Goal: Task Accomplishment & Management: Manage account settings

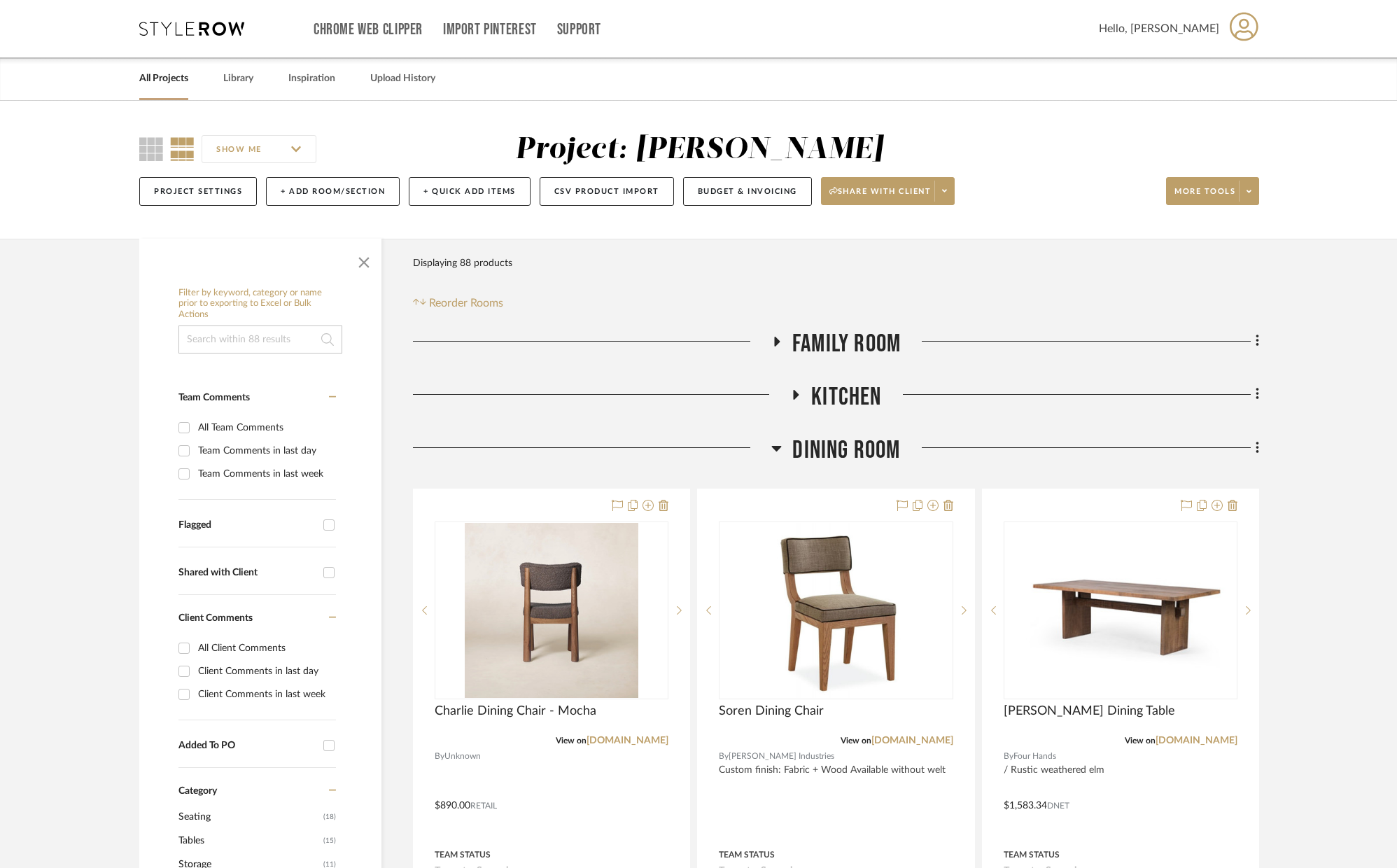
click at [1099, 88] on div "All Projects Library Inspiration Upload History" at bounding box center [698, 79] width 1161 height 43
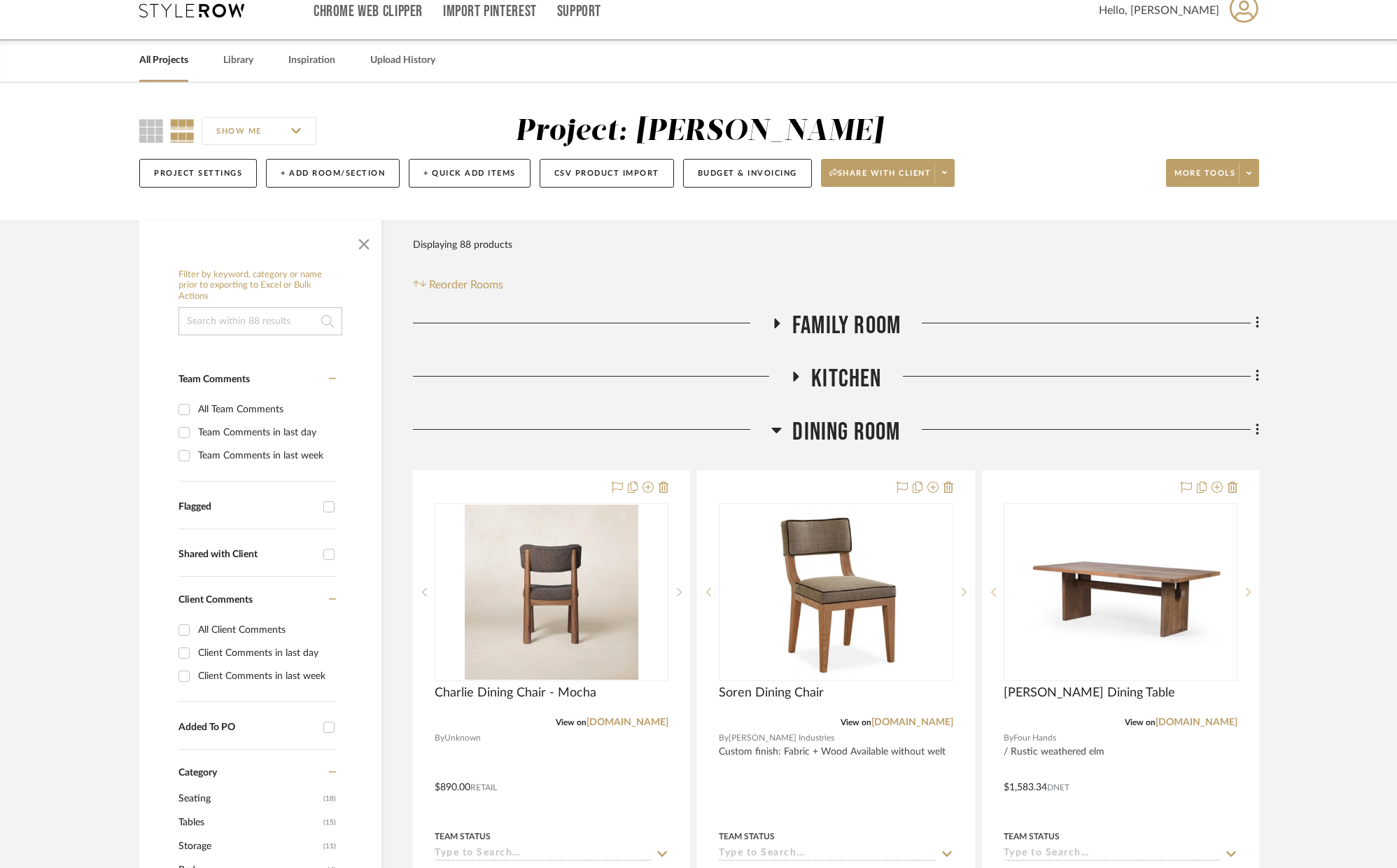
scroll to position [15, 0]
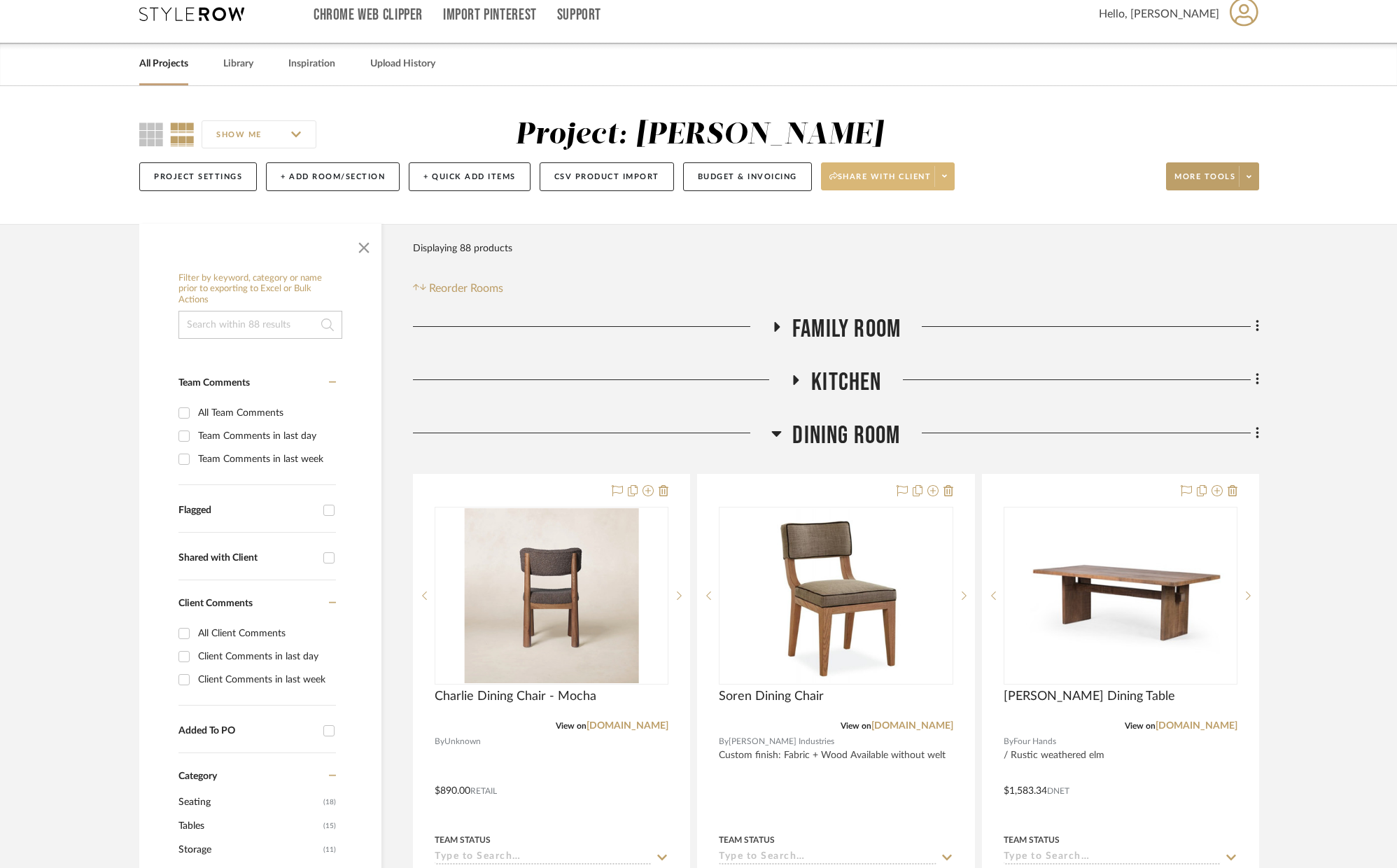
click at [878, 165] on button "Share with client" at bounding box center [888, 176] width 135 height 28
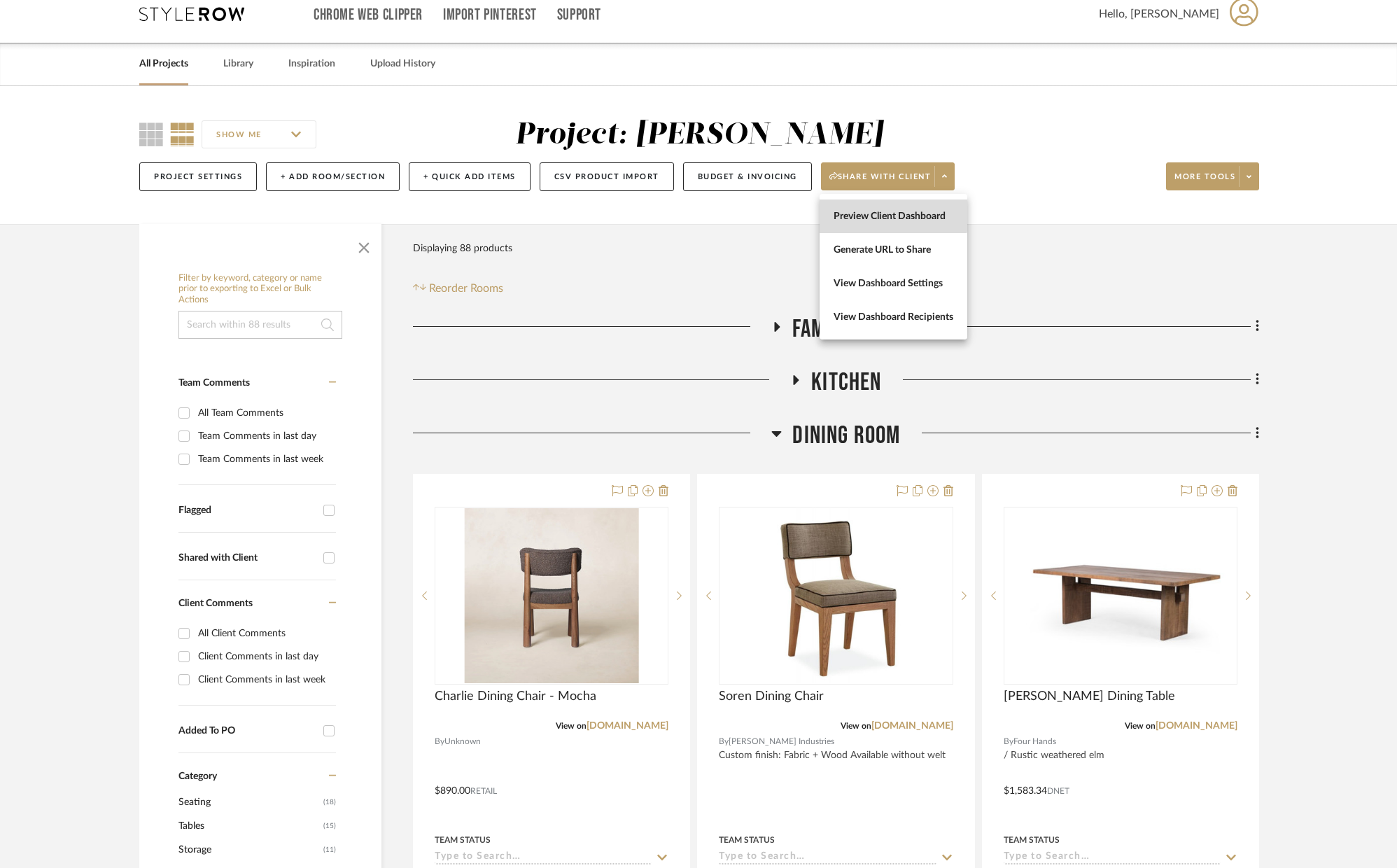
click at [889, 213] on span "Preview Client Dashboard" at bounding box center [894, 217] width 120 height 12
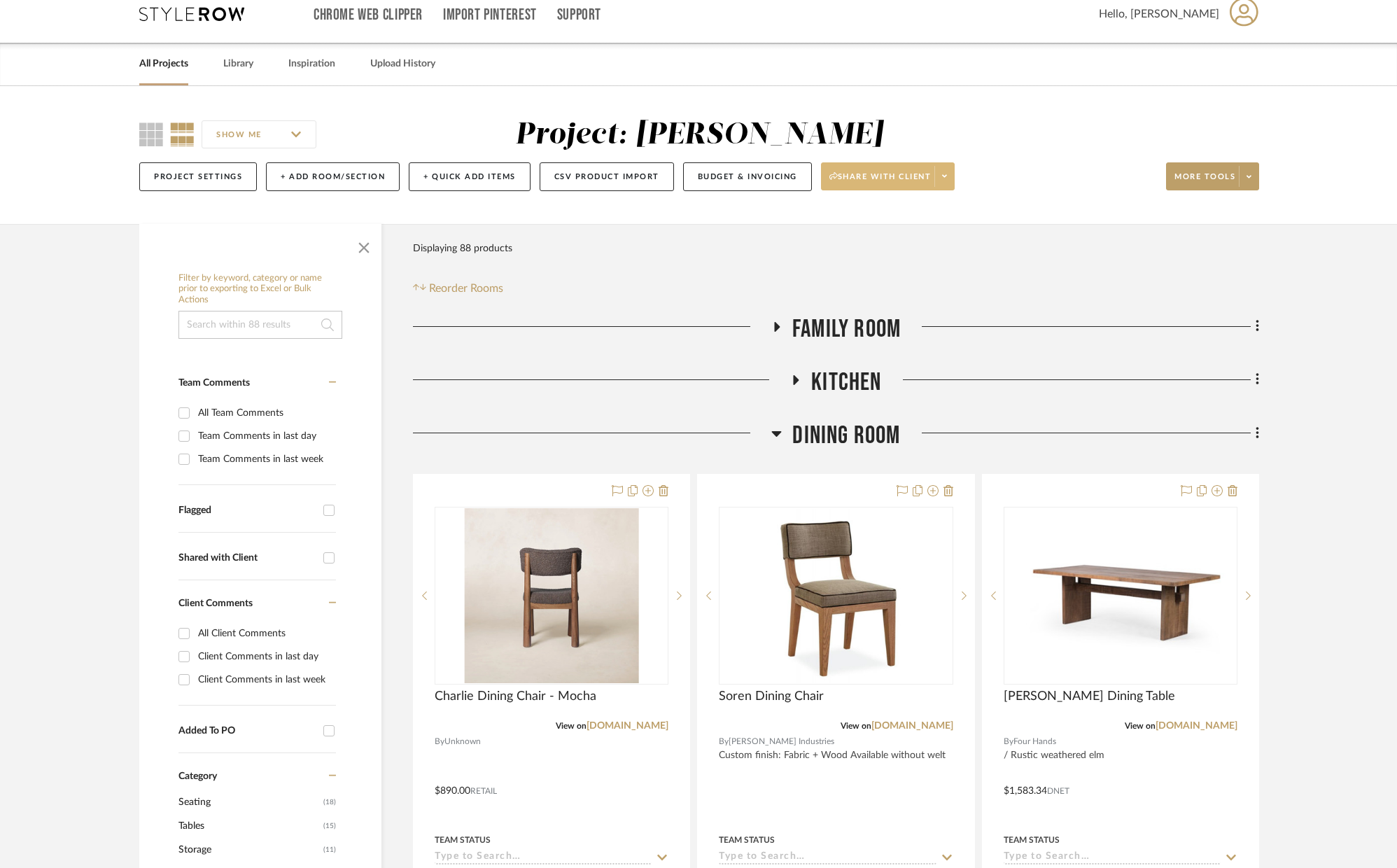
click at [952, 174] on span at bounding box center [944, 176] width 19 height 21
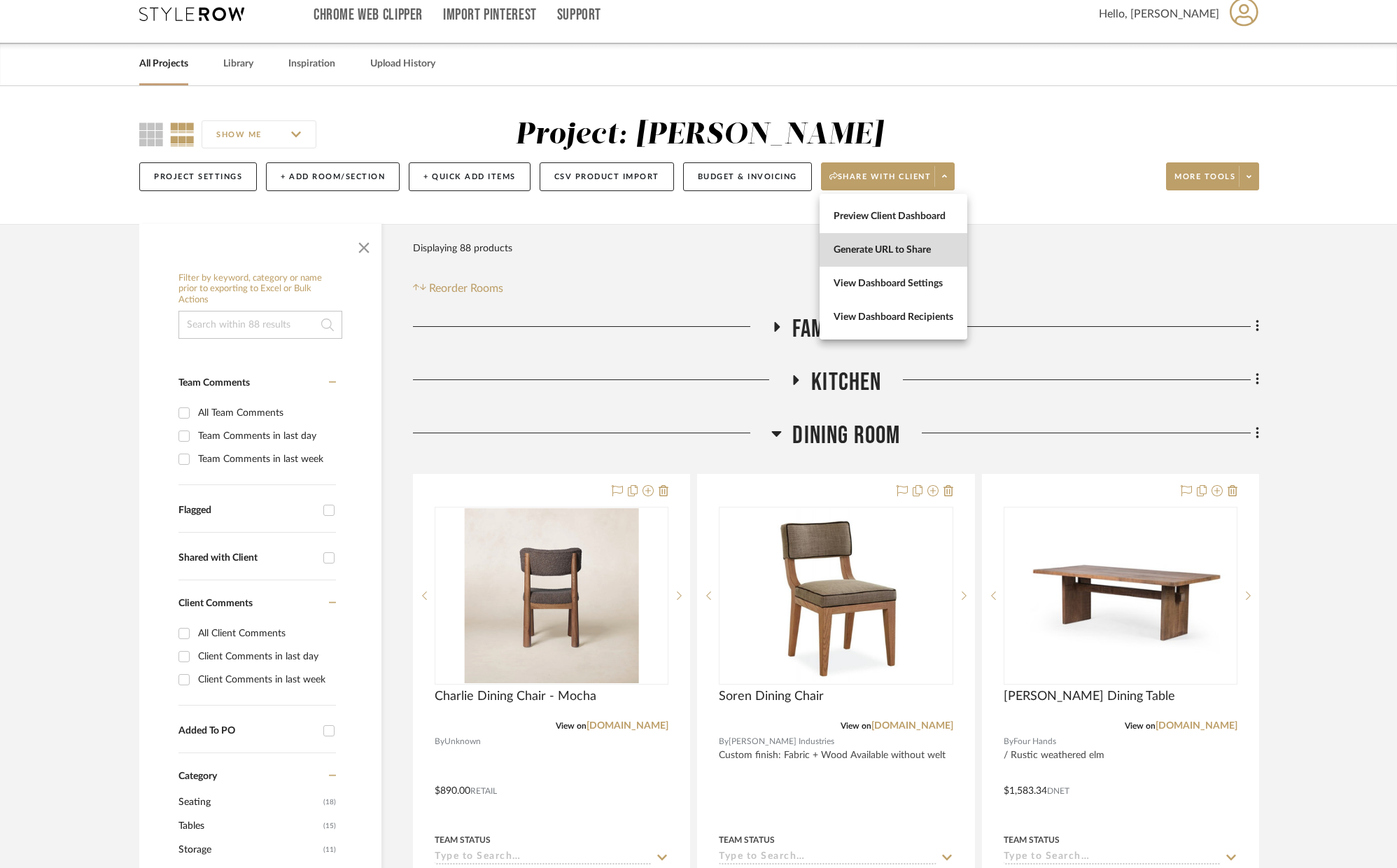
click at [921, 249] on span "Generate URL to Share" at bounding box center [894, 250] width 120 height 12
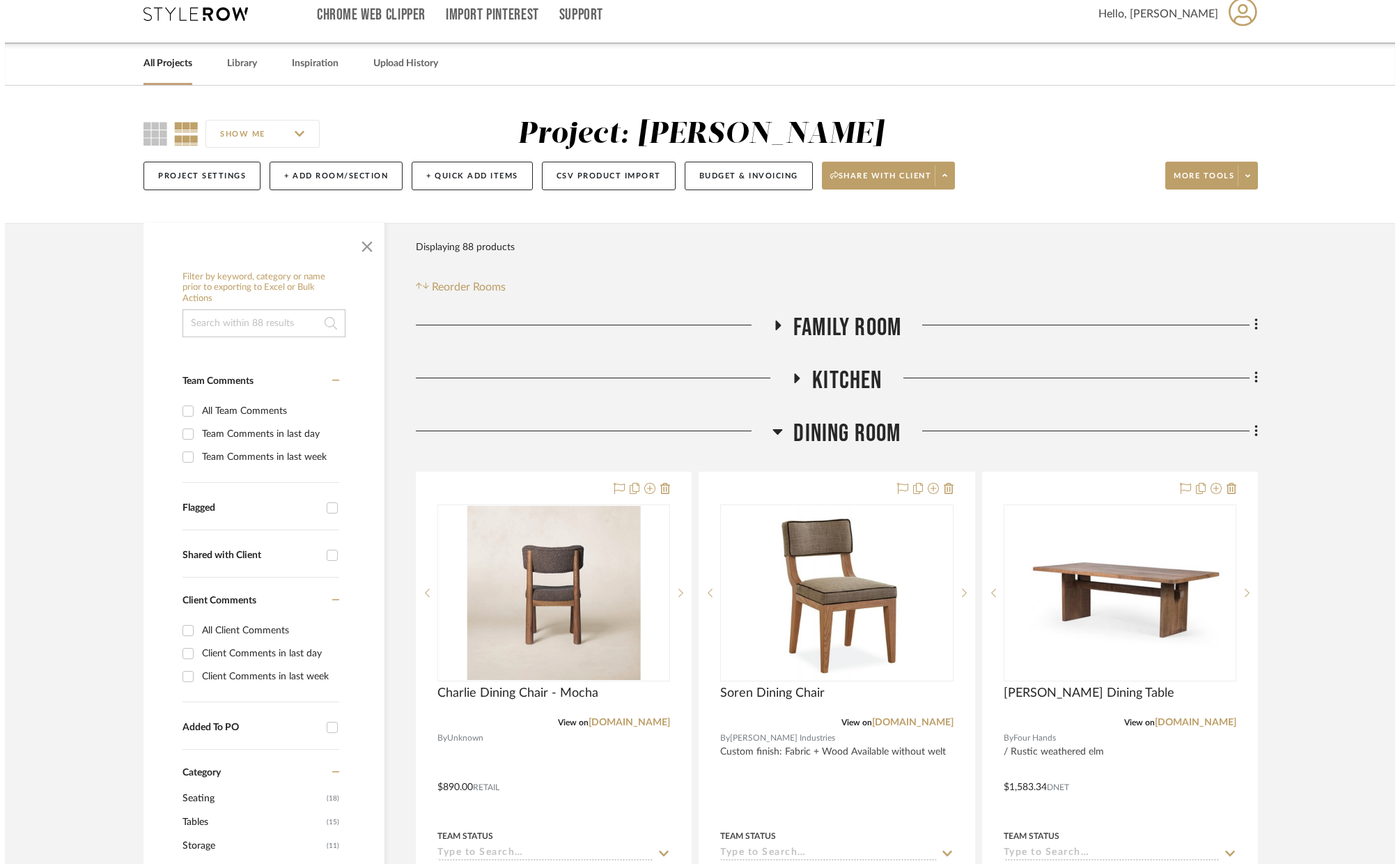
scroll to position [0, 0]
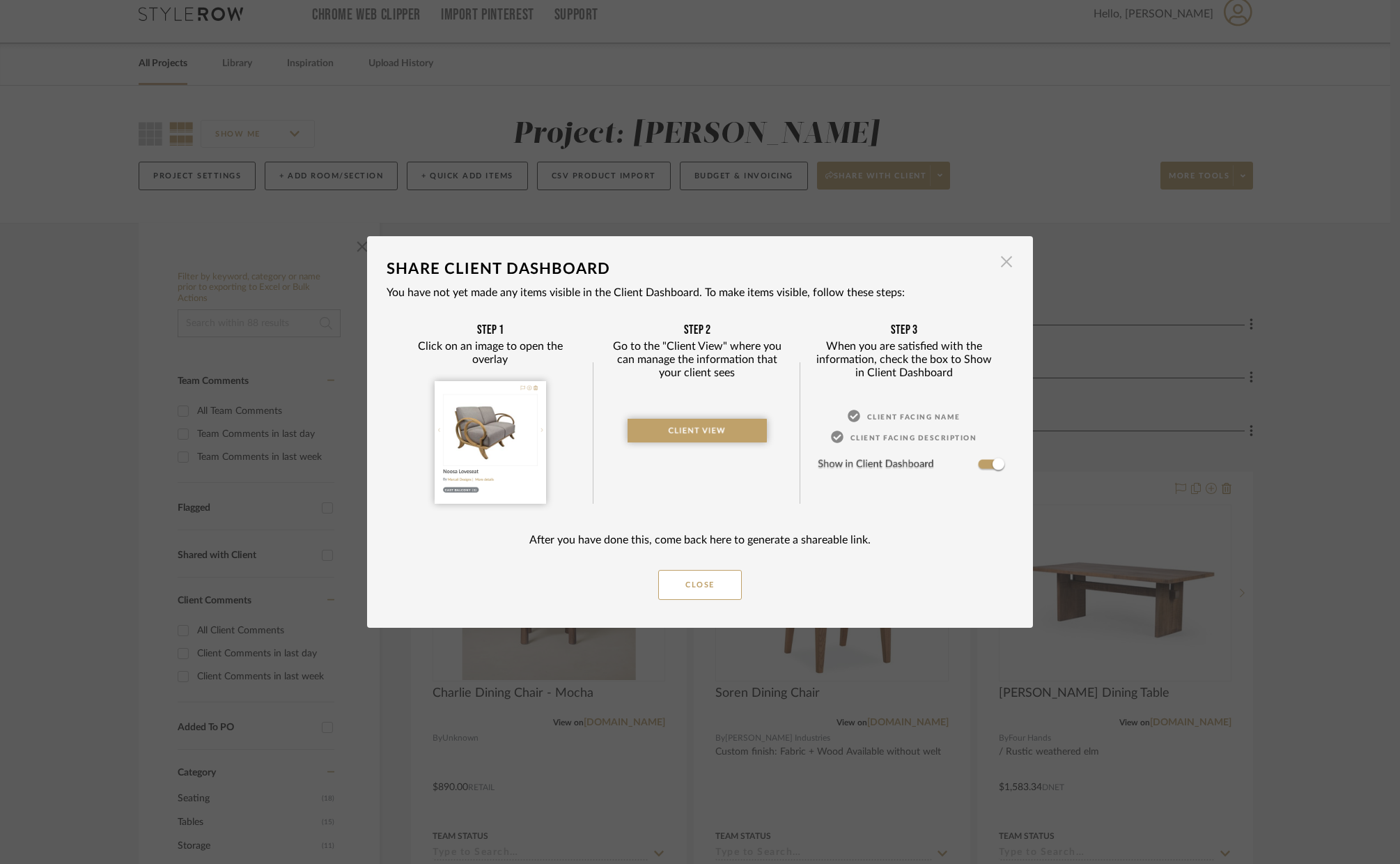
click at [1004, 260] on span "button" at bounding box center [1007, 262] width 28 height 28
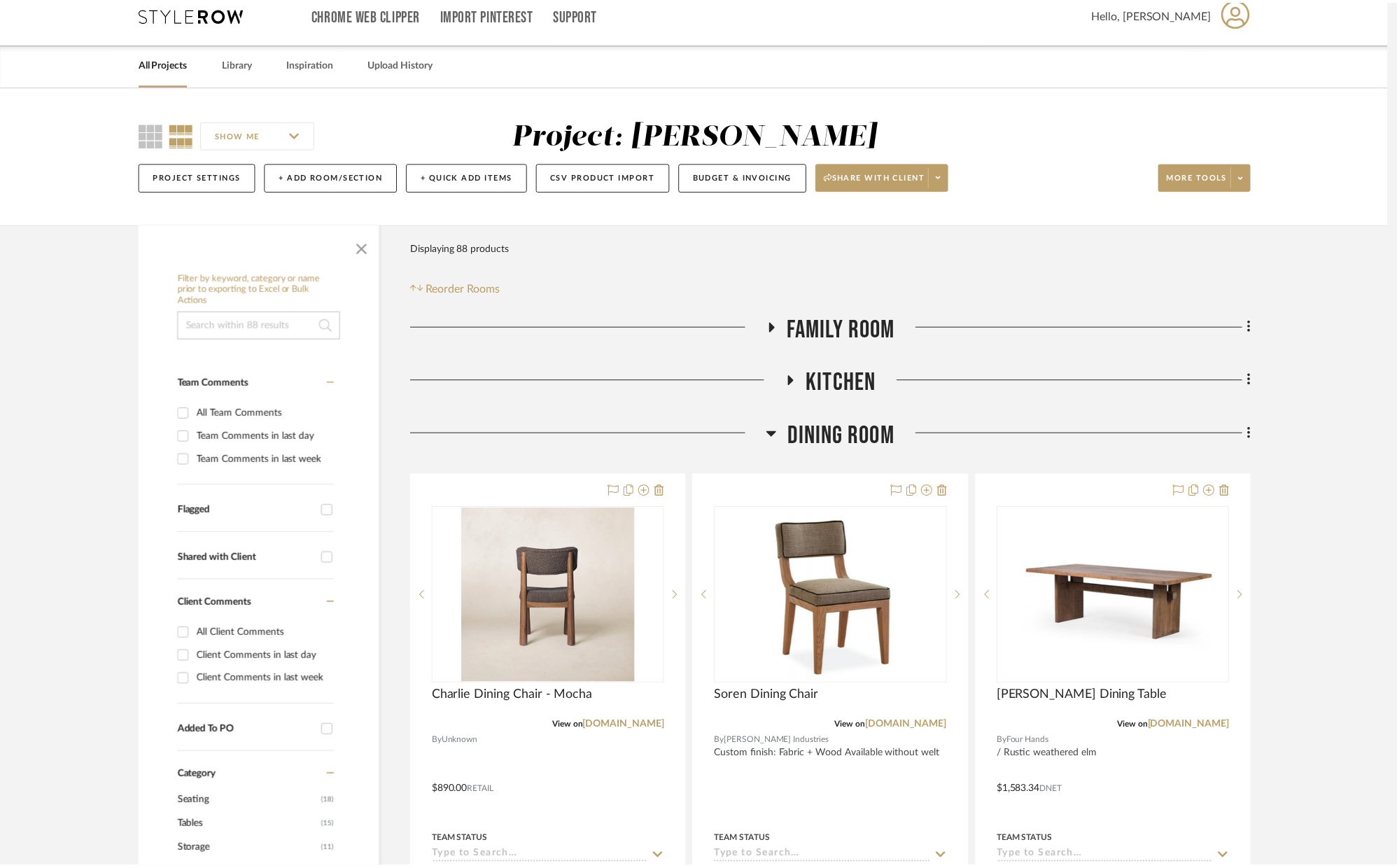
scroll to position [15, 0]
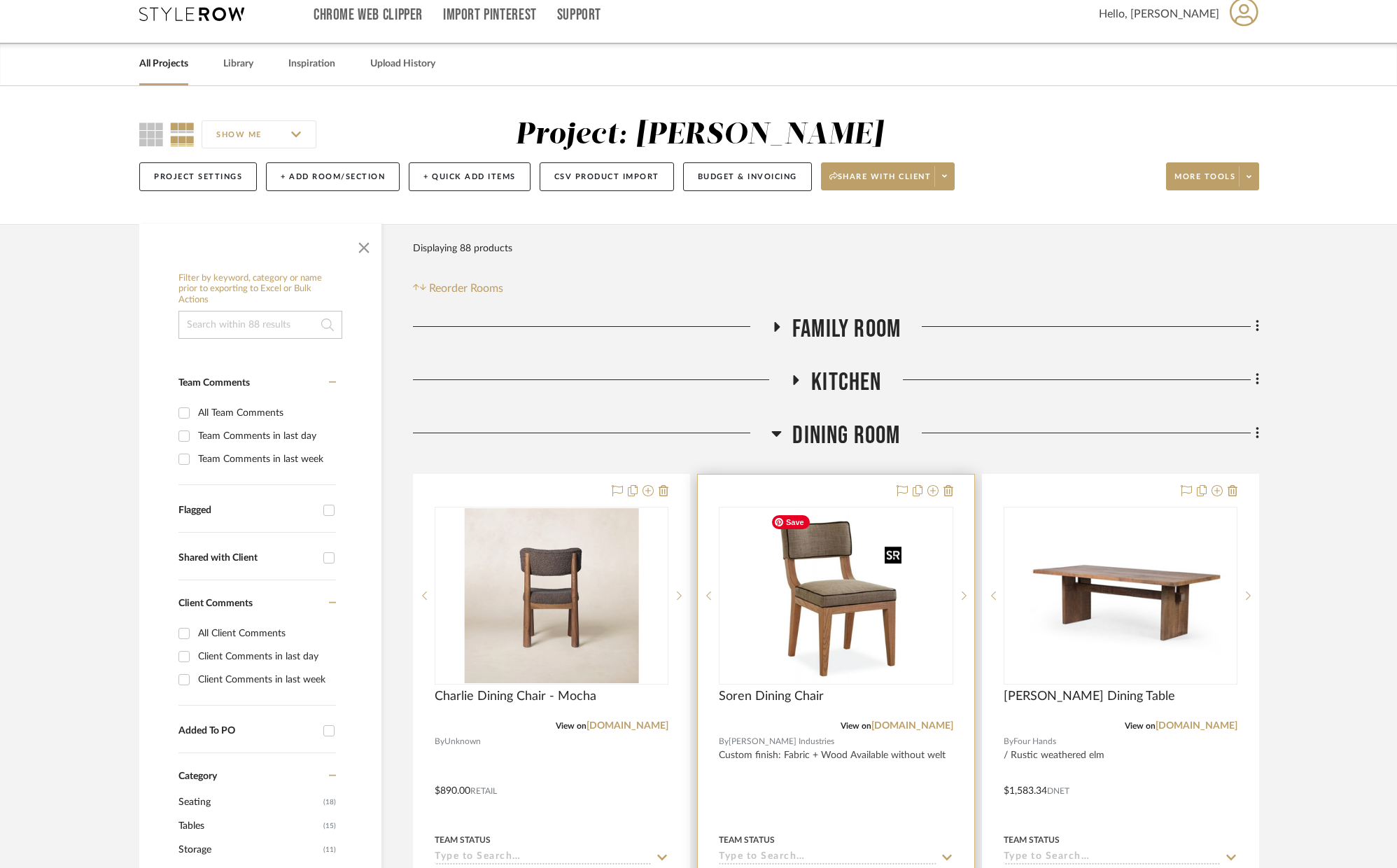
click at [874, 614] on img "0" at bounding box center [836, 595] width 143 height 175
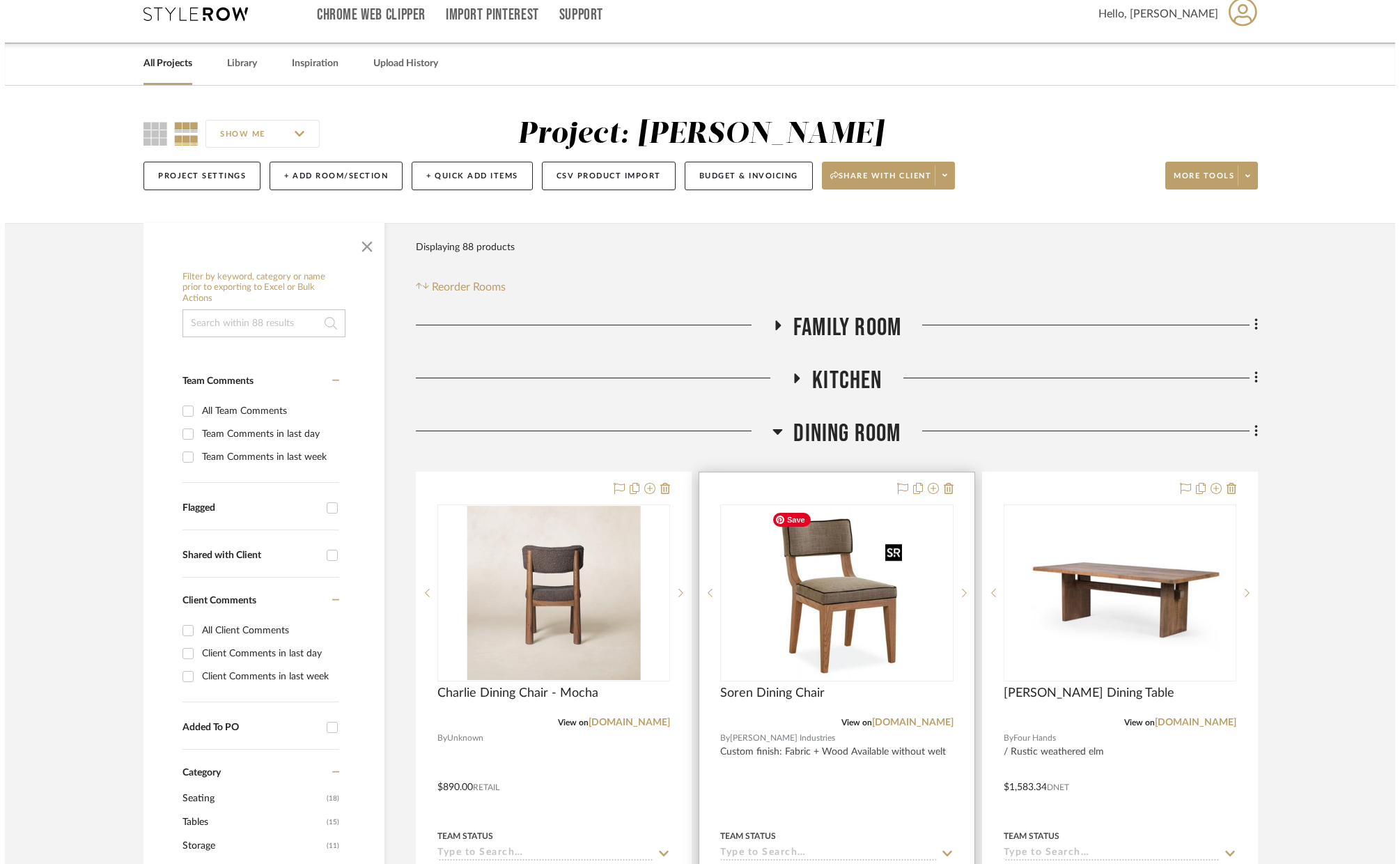
scroll to position [0, 0]
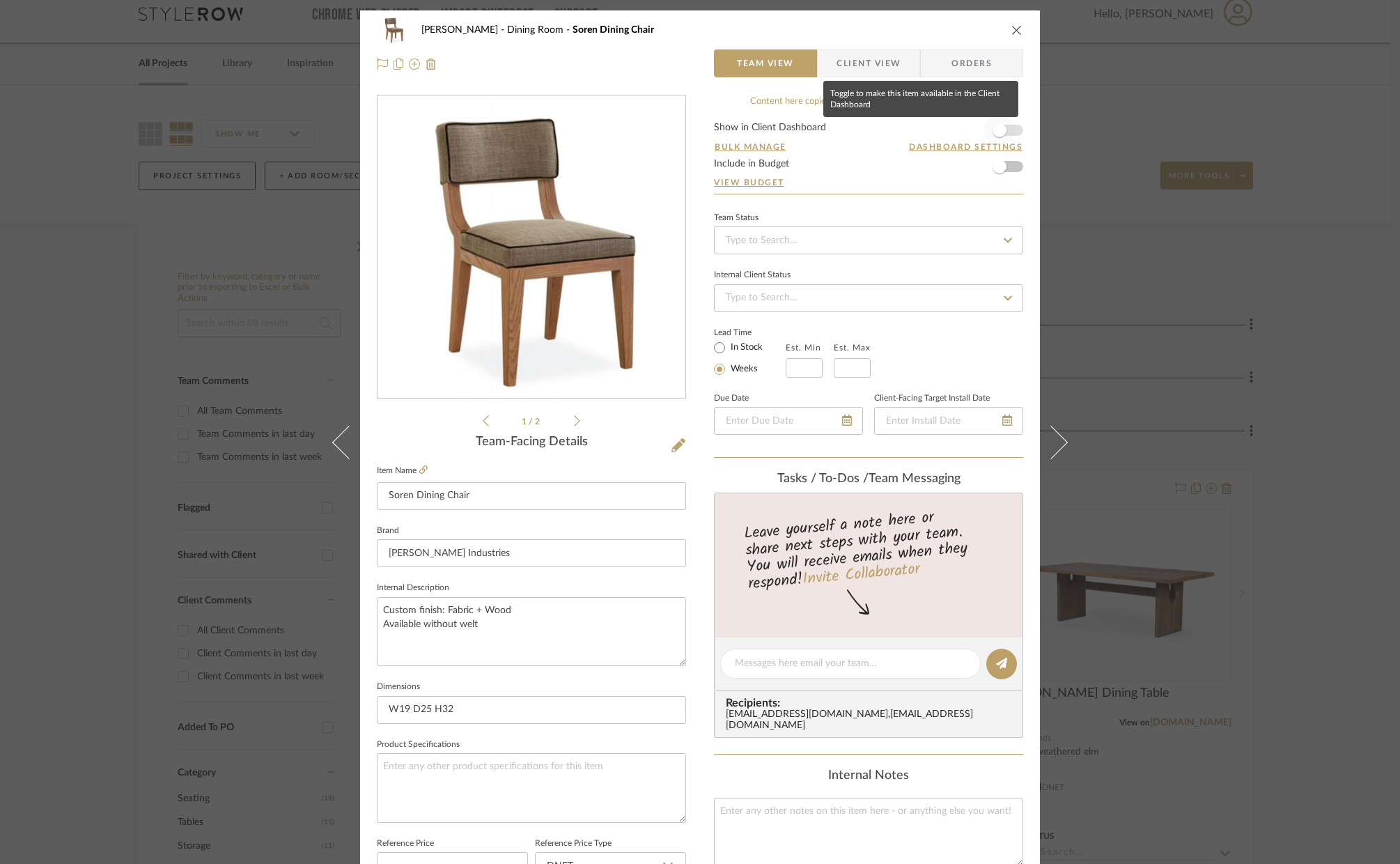
click at [1006, 130] on span "button" at bounding box center [1000, 130] width 31 height 31
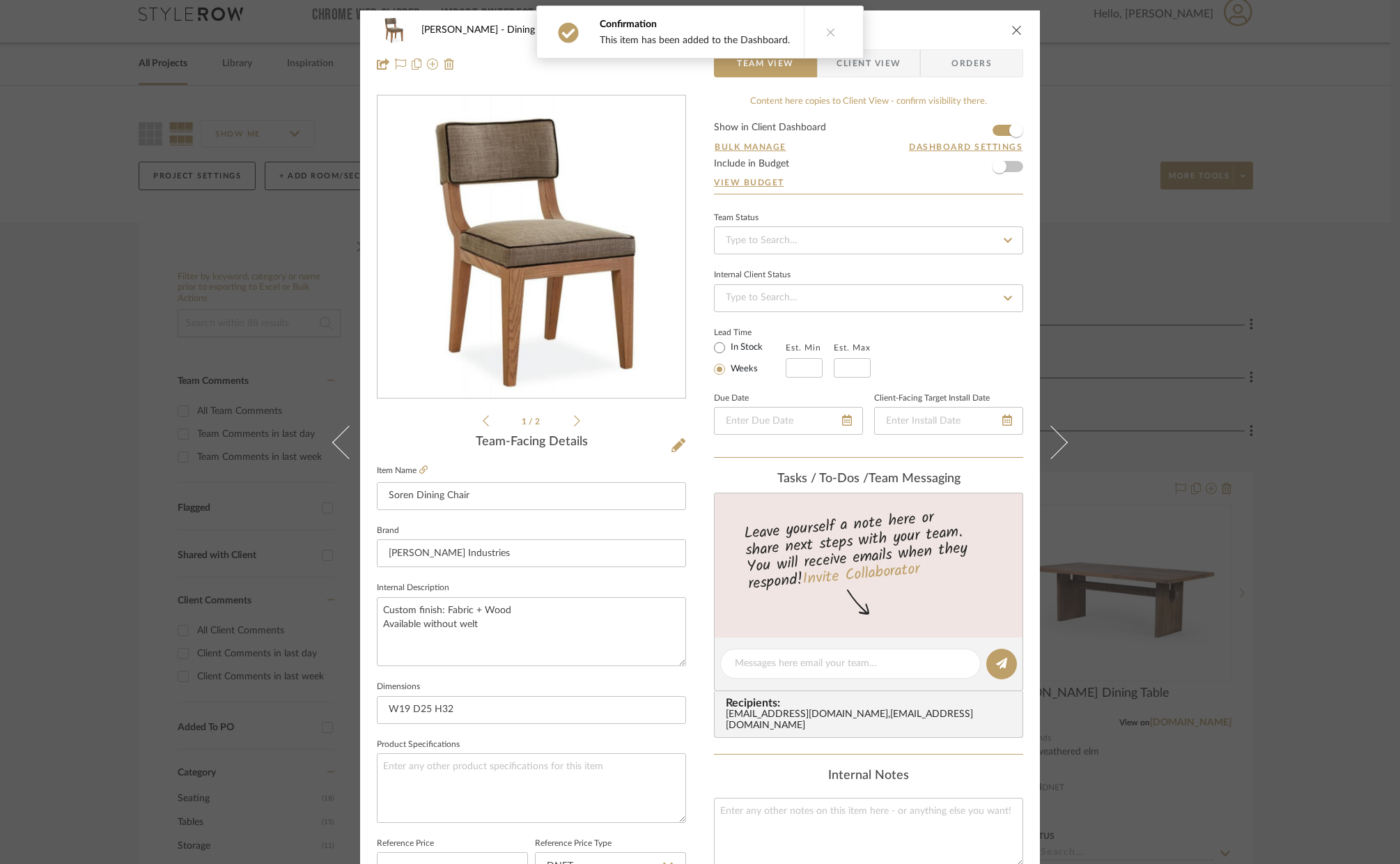
click at [826, 31] on icon at bounding box center [831, 32] width 10 height 10
click at [887, 59] on span "Client View" at bounding box center [868, 63] width 64 height 28
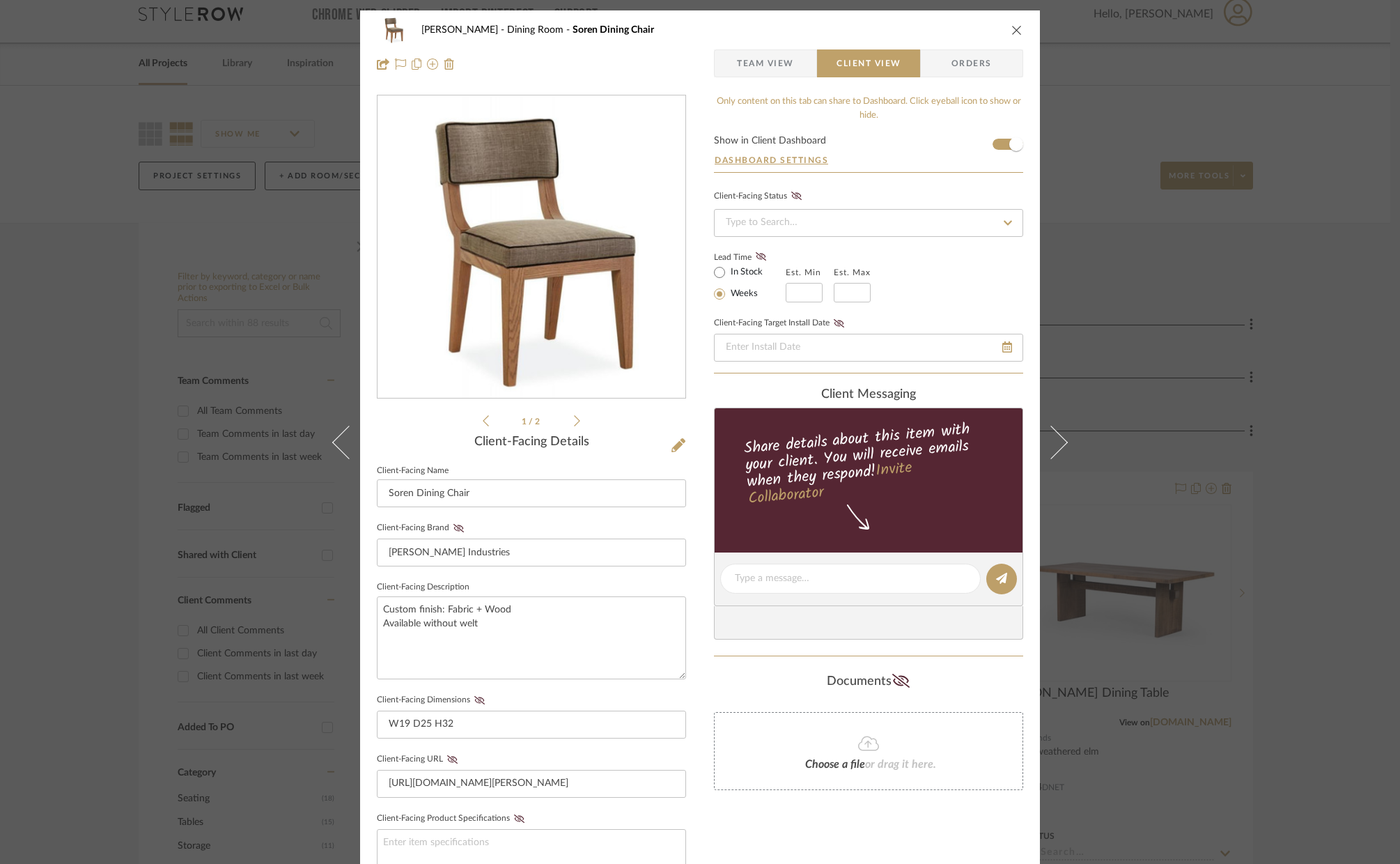
click at [1013, 28] on icon "close" at bounding box center [1017, 30] width 11 height 11
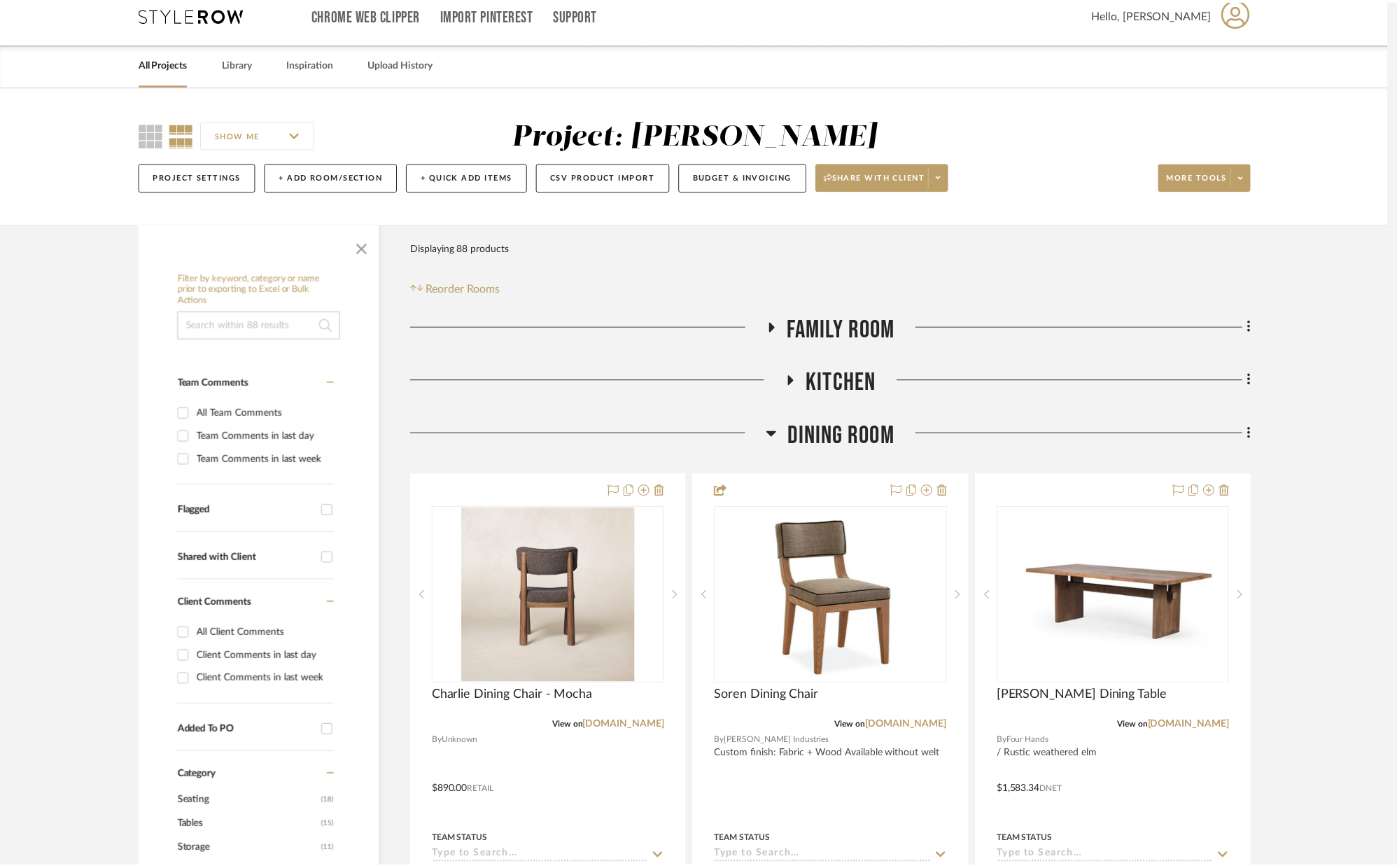
scroll to position [15, 0]
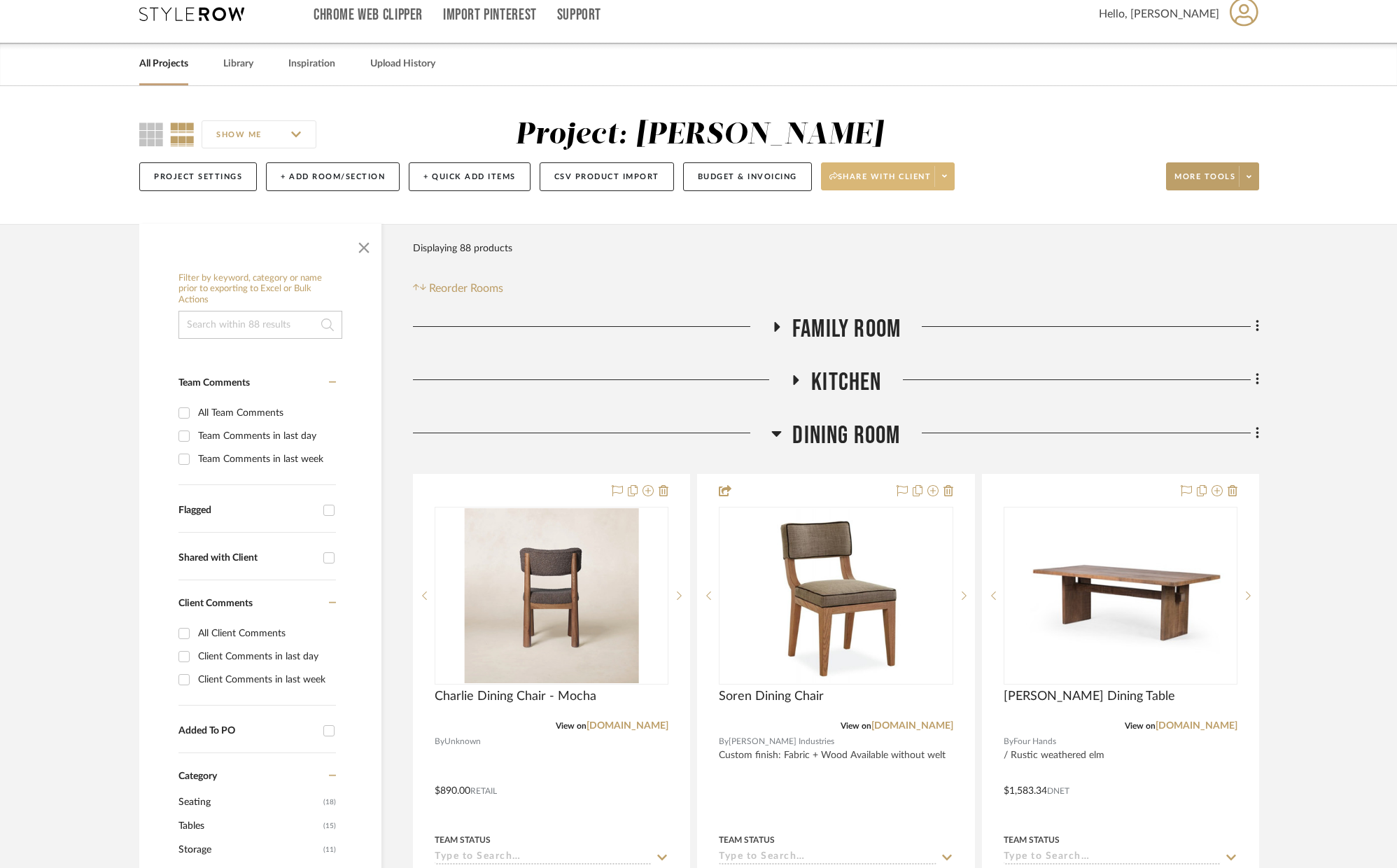
click at [878, 178] on span "Share with client" at bounding box center [880, 182] width 102 height 21
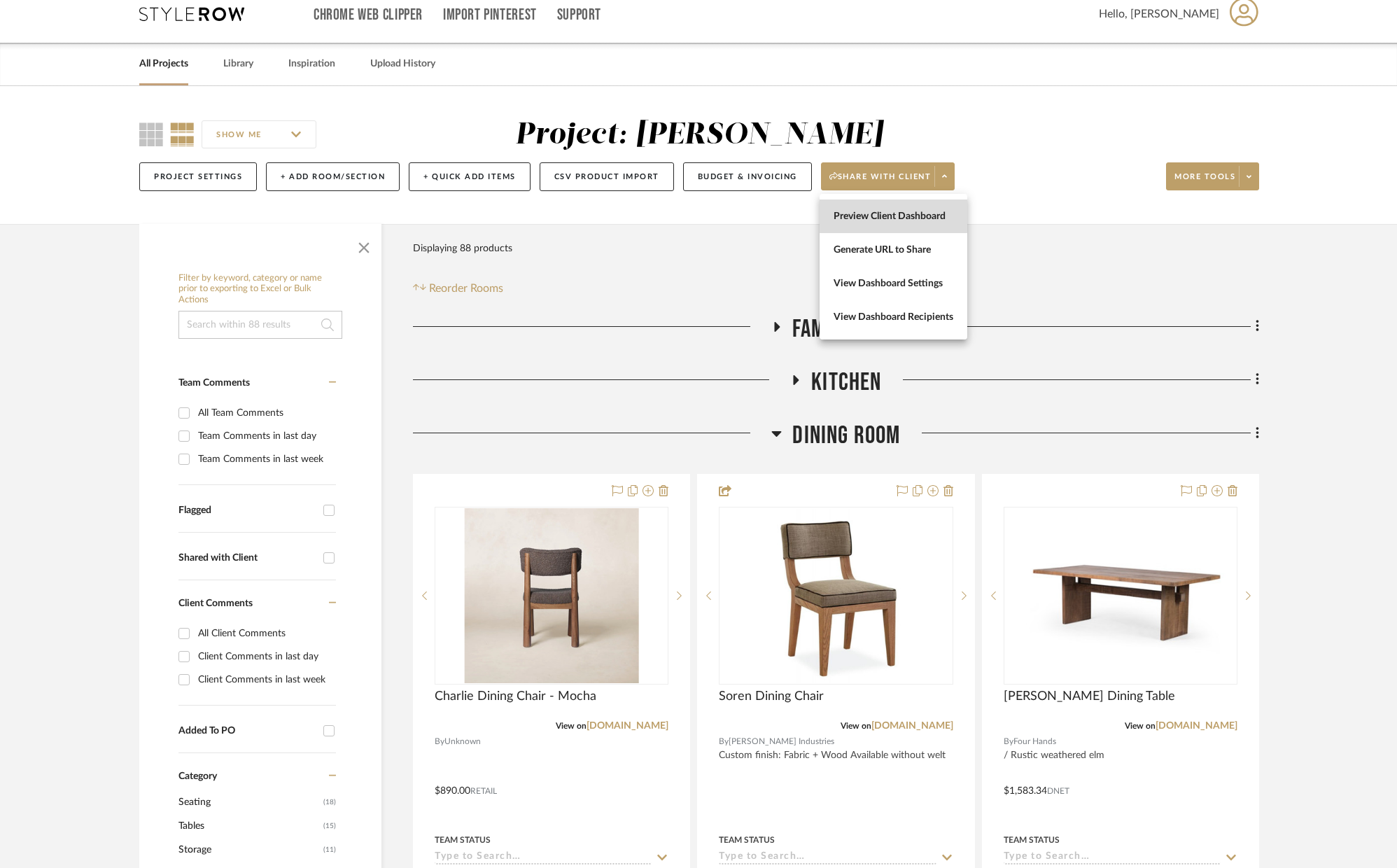
click at [883, 213] on span "Preview Client Dashboard" at bounding box center [894, 217] width 120 height 12
click at [1234, 92] on div "SHOW ME Project: Ramsaur Project Settings + Add Room/Section + Quick Add Items …" at bounding box center [698, 155] width 1397 height 138
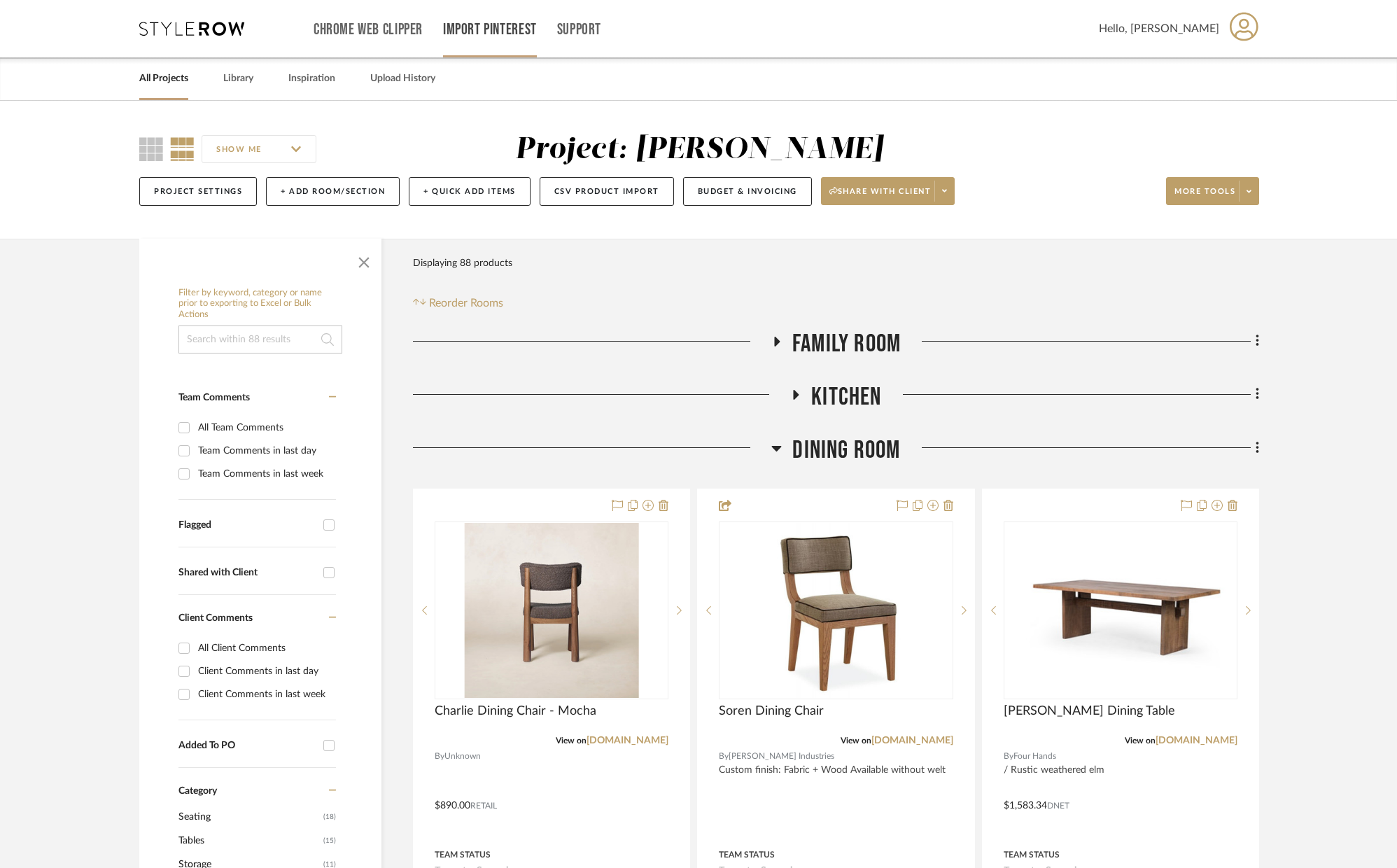
click at [495, 24] on link "Import Pinterest" at bounding box center [490, 29] width 94 height 12
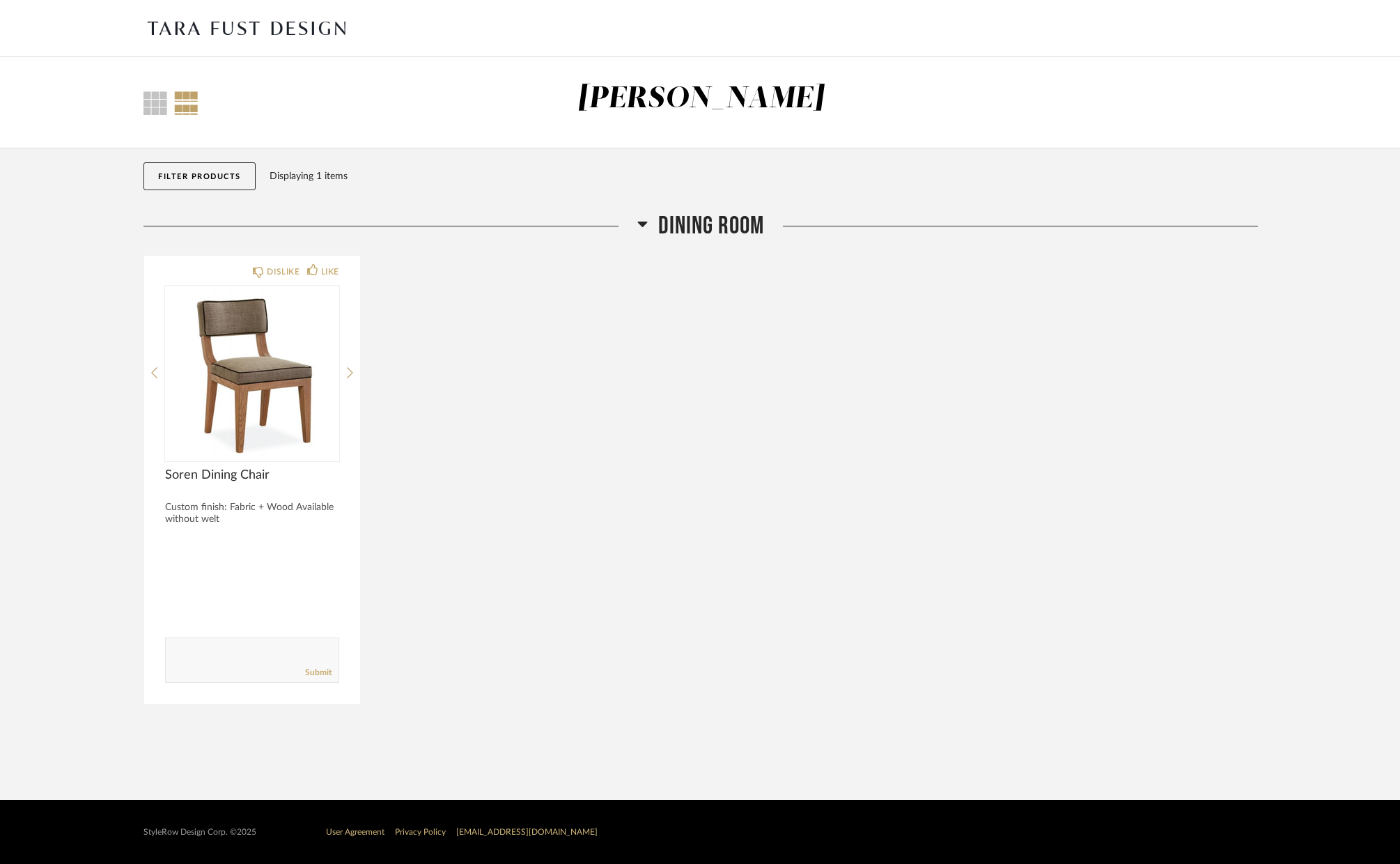
click at [1046, 250] on div "Dining Room DISLIKE LIKE Soren Dining Chair Custom finish: Fabric + Wood Availa…" at bounding box center [701, 468] width 1115 height 514
click at [1117, 77] on div "Thumbnail View Full View Ramsaur" at bounding box center [700, 103] width 1400 height 91
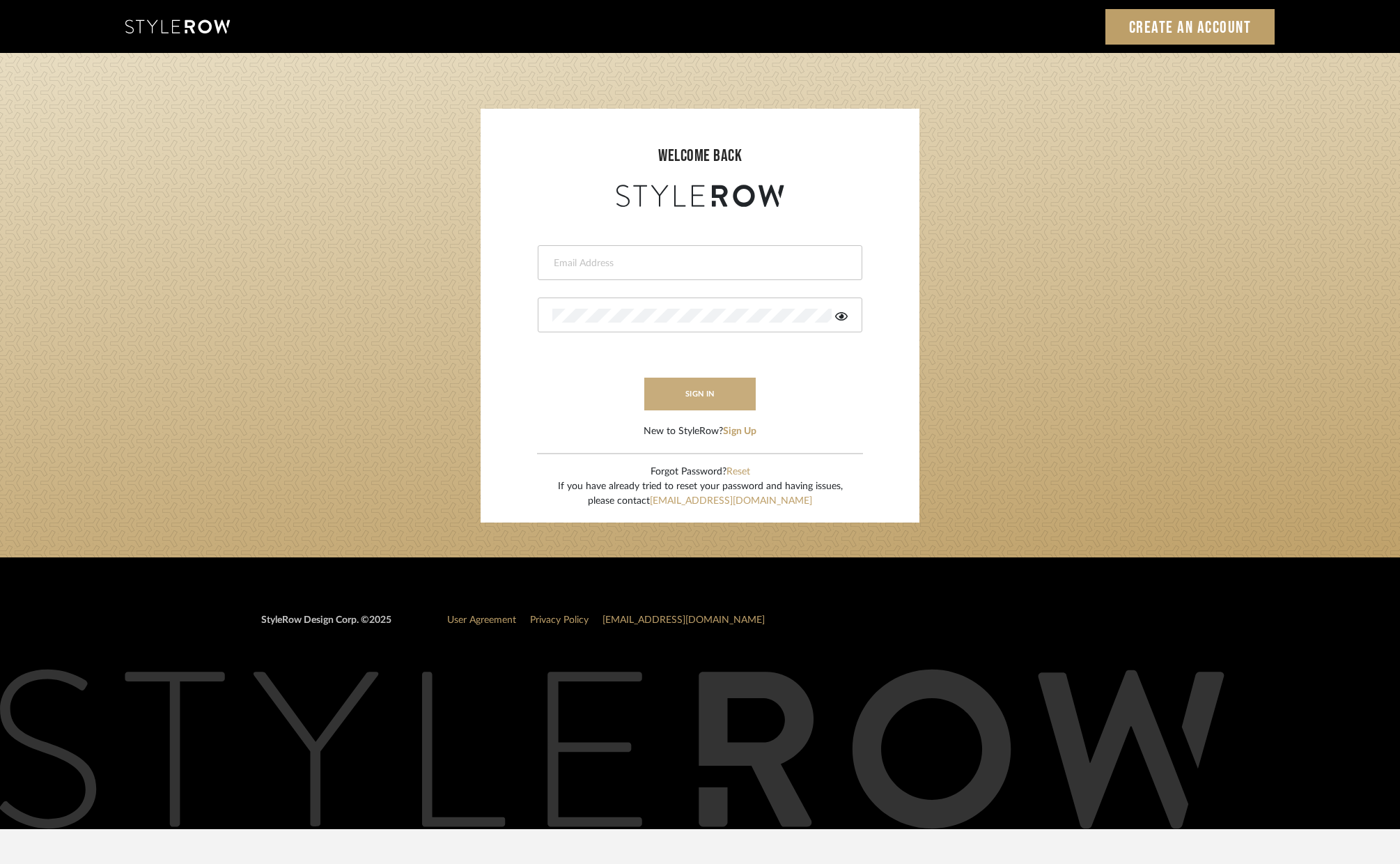
type input "tara@fustco.com"
click at [696, 399] on button "sign in" at bounding box center [700, 394] width 111 height 33
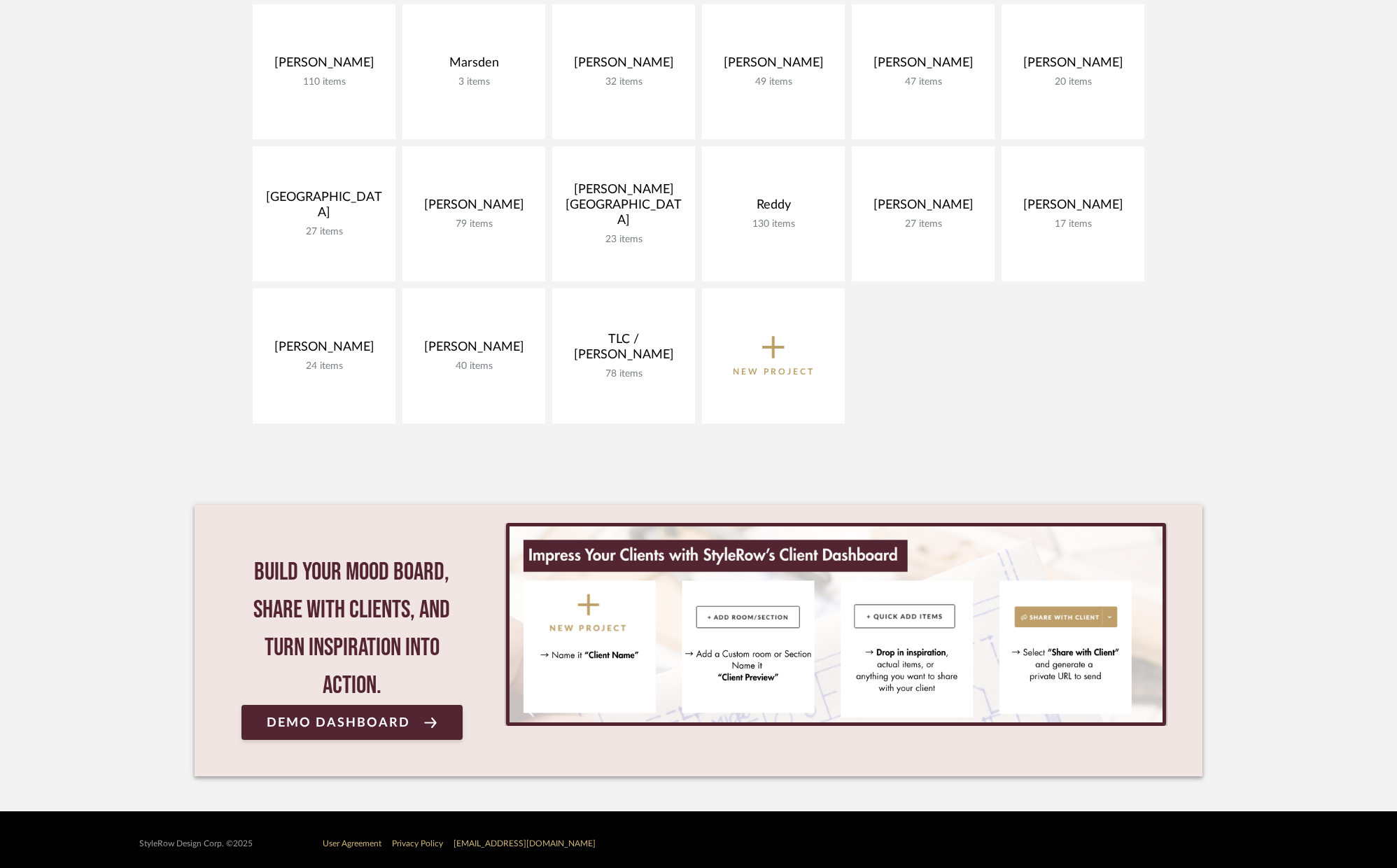
scroll to position [551, 0]
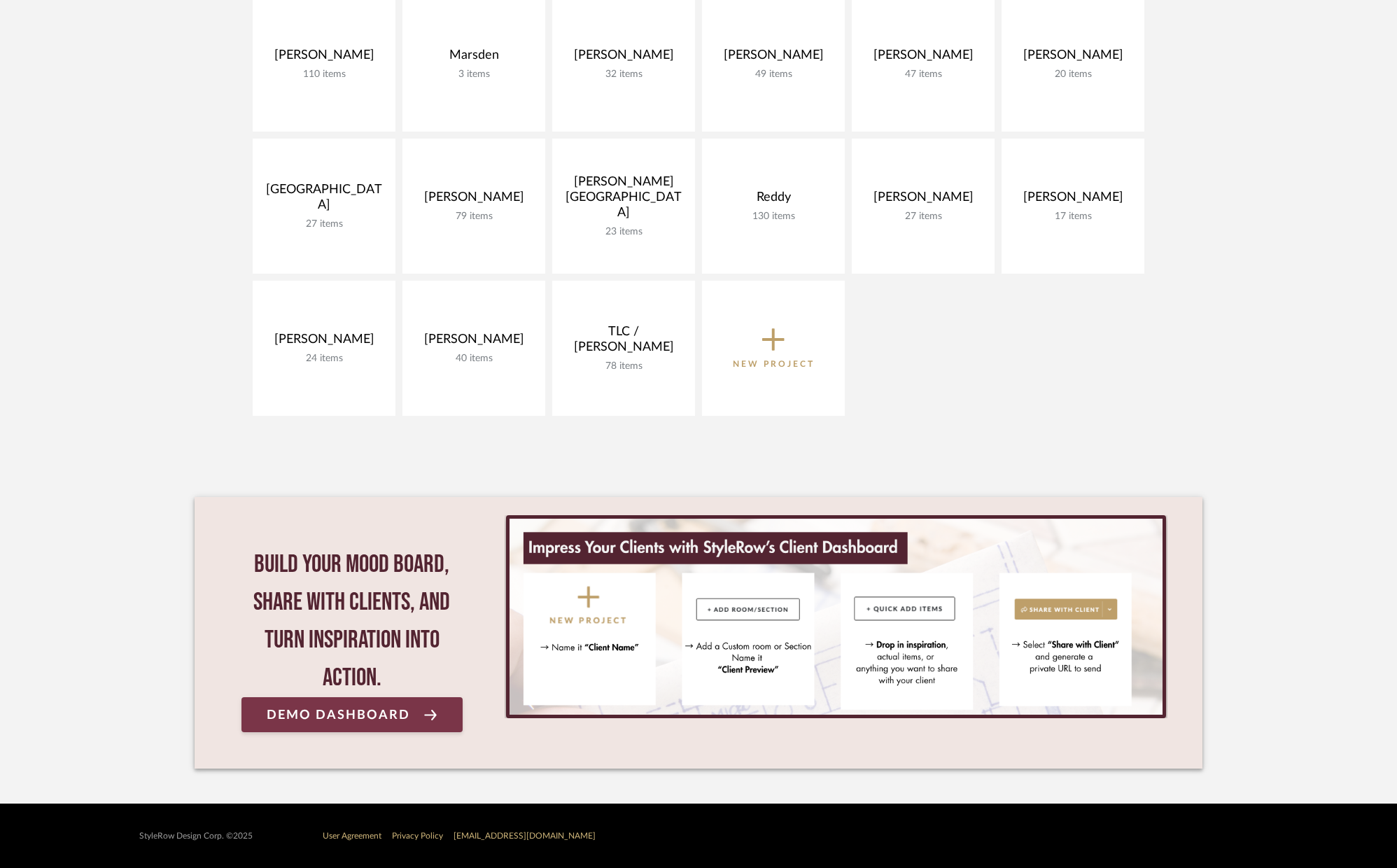
click at [385, 715] on span "Demo Dashboard" at bounding box center [338, 715] width 144 height 13
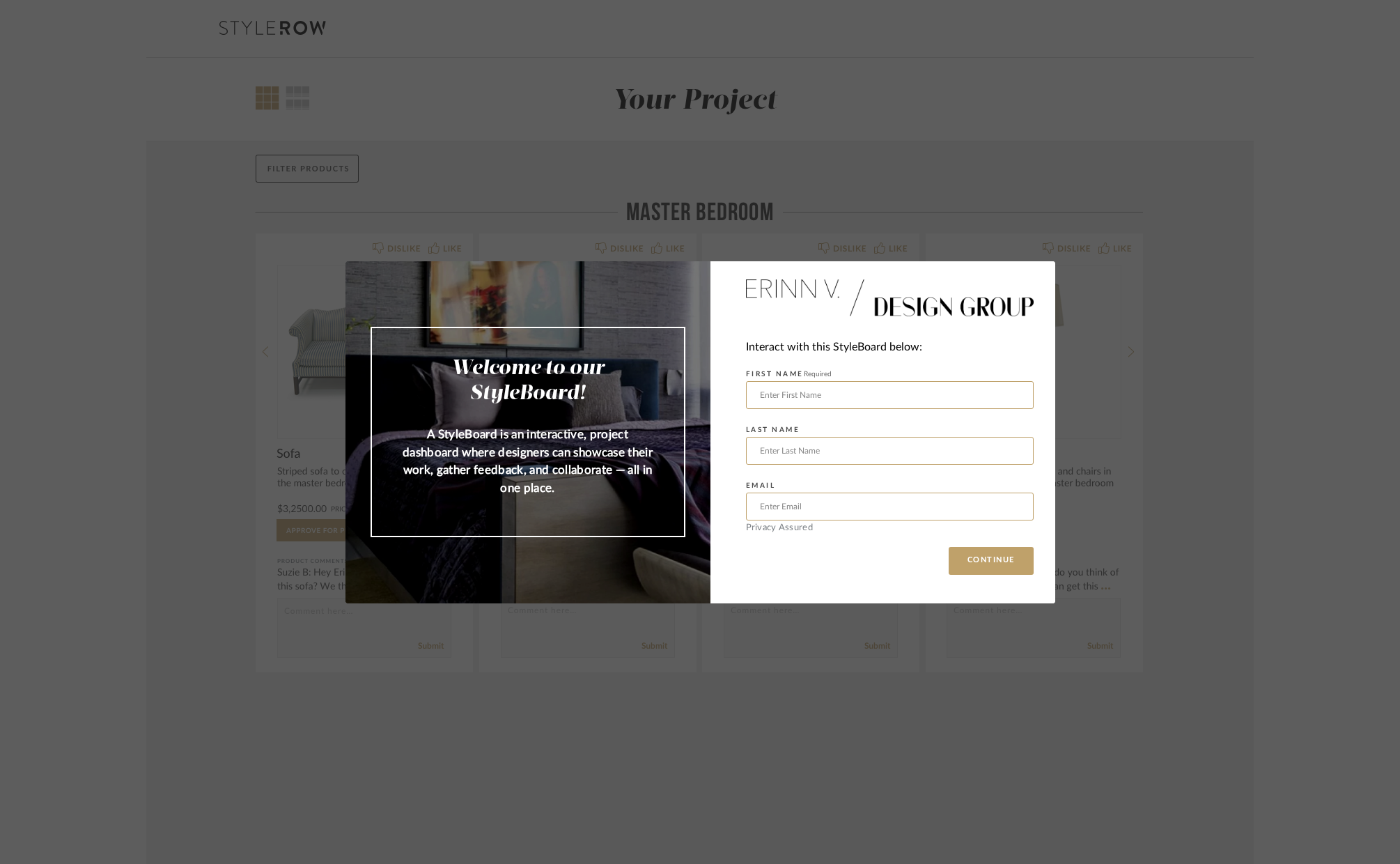
click at [737, 710] on div "Welcome to our StyleBoard! A StyleBoard is an interactive, project dashboard wh…" at bounding box center [700, 432] width 1400 height 864
click at [828, 396] on input "text" at bounding box center [890, 395] width 287 height 28
type input "tara"
type input "fust"
type input "tara@fustco.com"
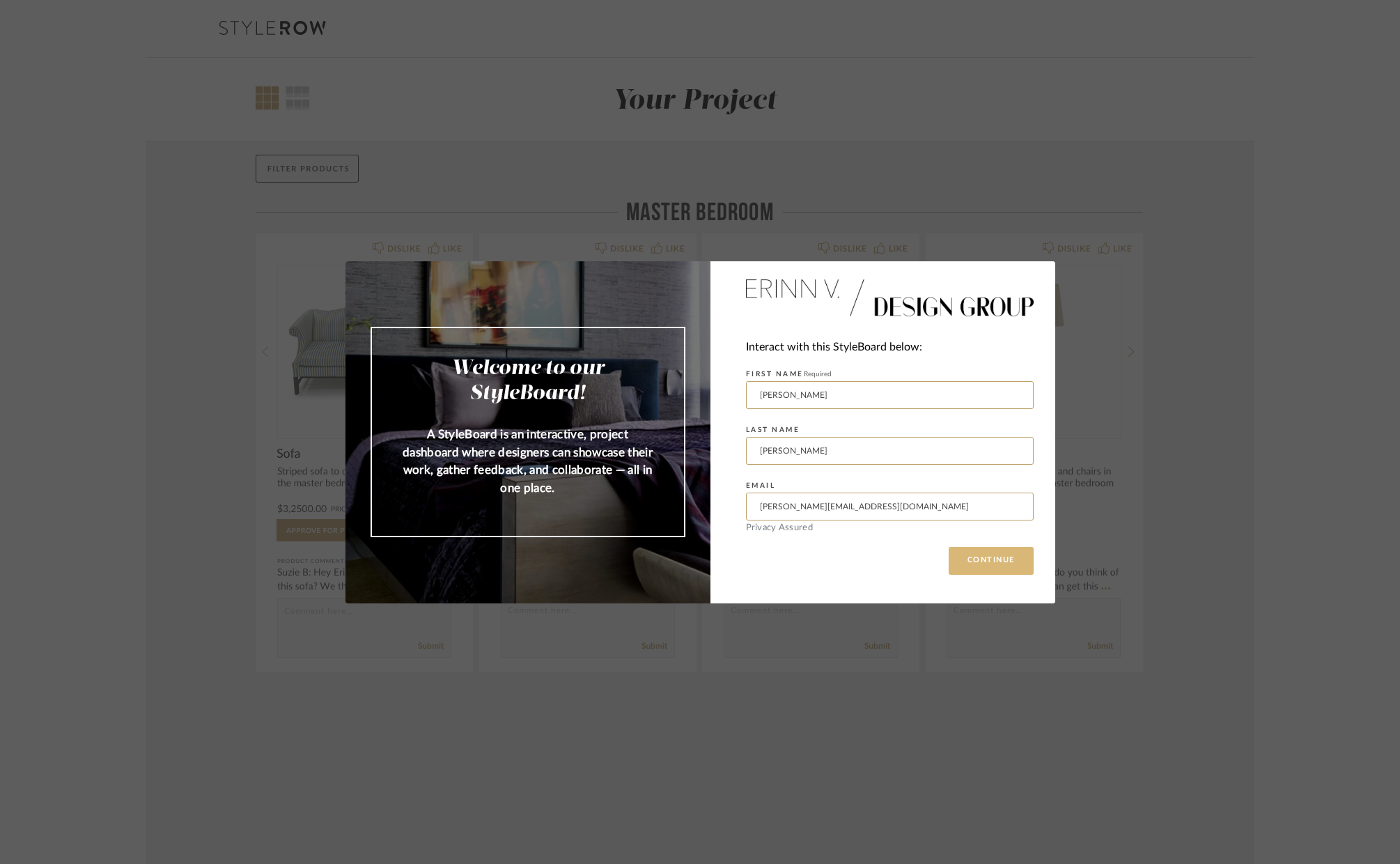
click at [975, 568] on button "CONTINUE" at bounding box center [991, 560] width 85 height 28
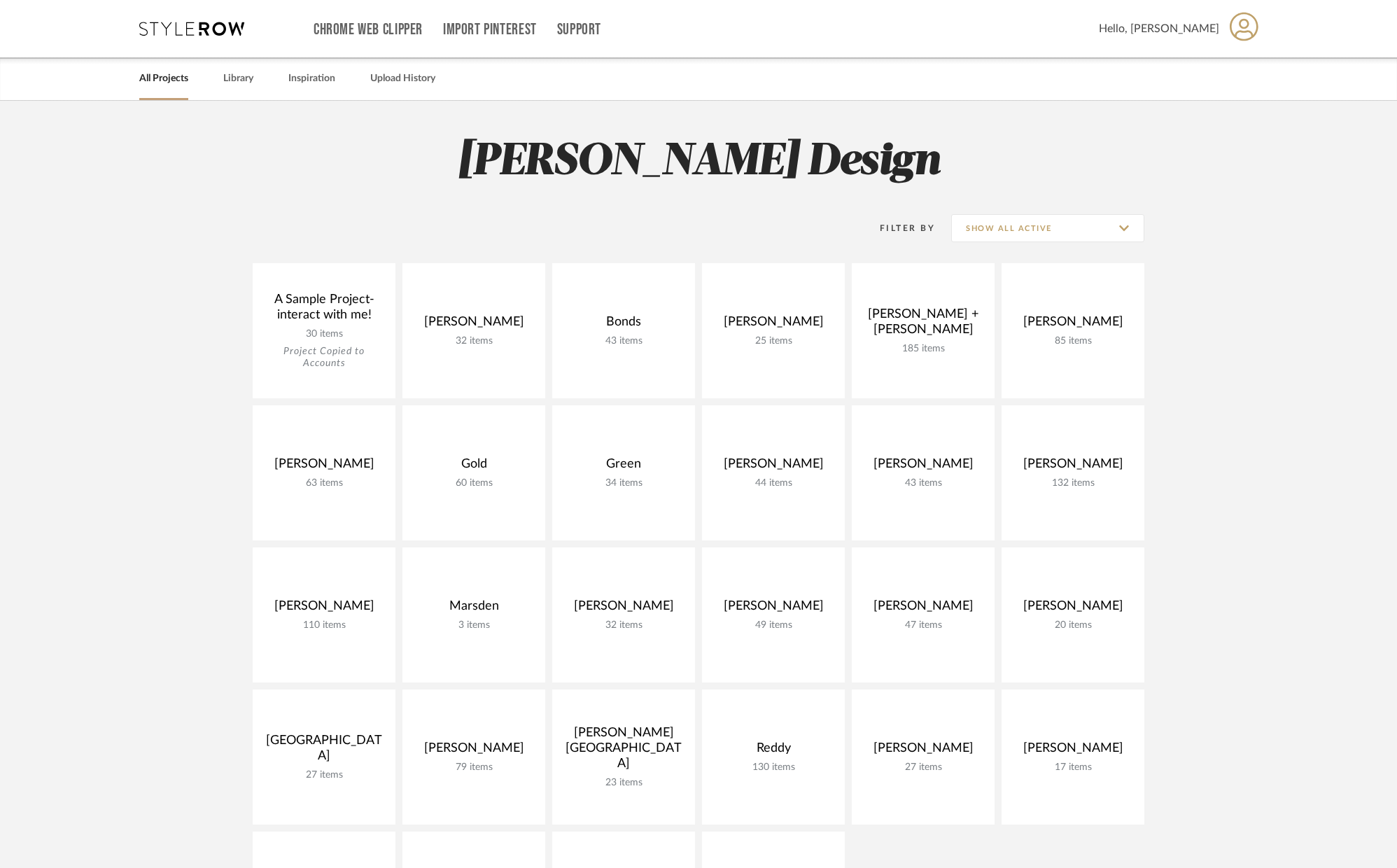
click at [1211, 406] on project-collections "Explore the Client Dashboard in Action! See how mood boards, project files, and…" at bounding box center [698, 727] width 1397 height 1253
click at [1192, 25] on span "Hello, [PERSON_NAME]" at bounding box center [1159, 28] width 120 height 17
click at [580, 31] on div at bounding box center [698, 434] width 1397 height 868
click at [574, 27] on link "Support" at bounding box center [579, 29] width 44 height 12
click at [591, 90] on span "How-To Hub" at bounding box center [608, 91] width 80 height 12
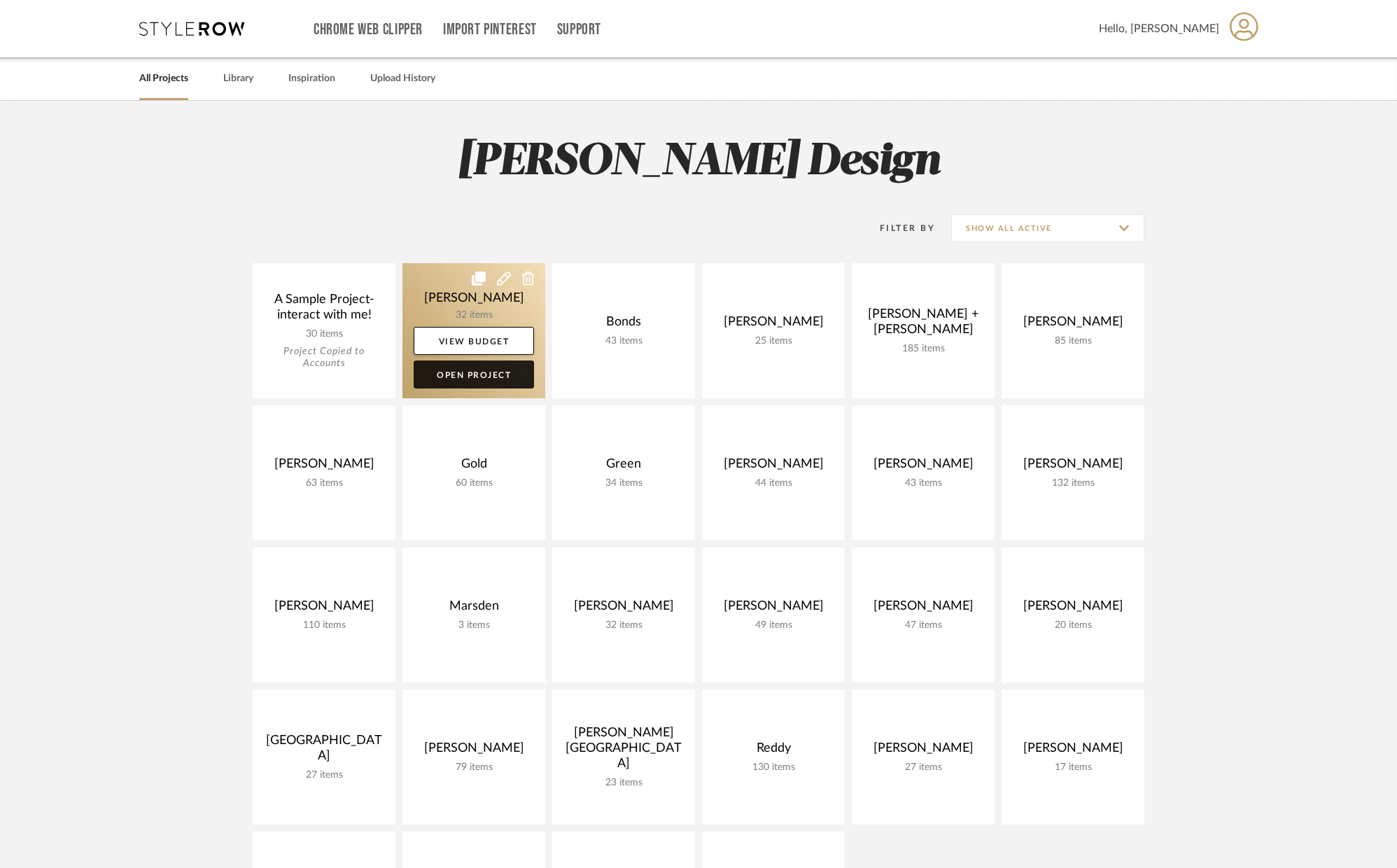
click at [477, 376] on link "Open Project" at bounding box center [474, 374] width 120 height 28
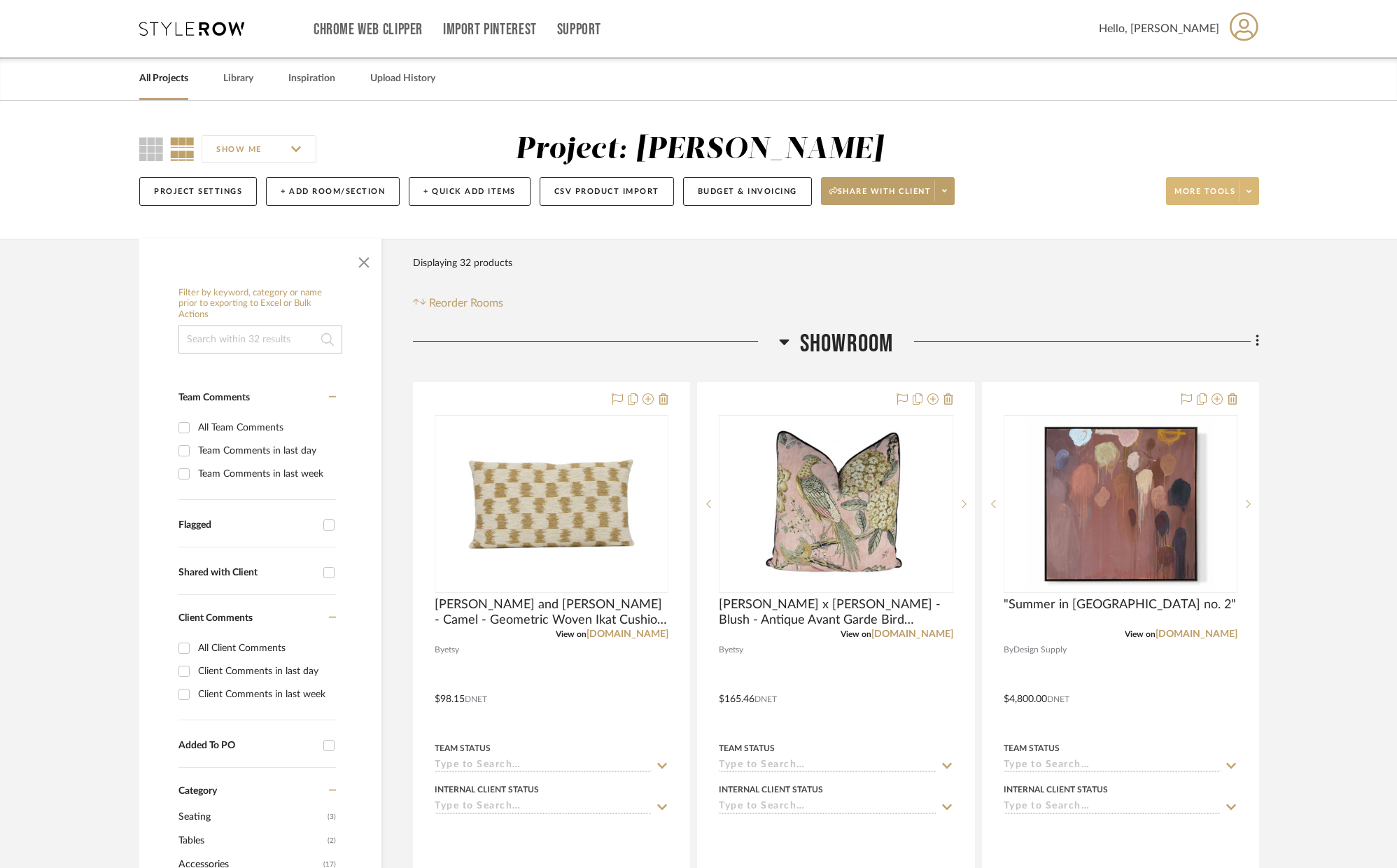
click at [1252, 188] on span at bounding box center [1249, 191] width 19 height 21
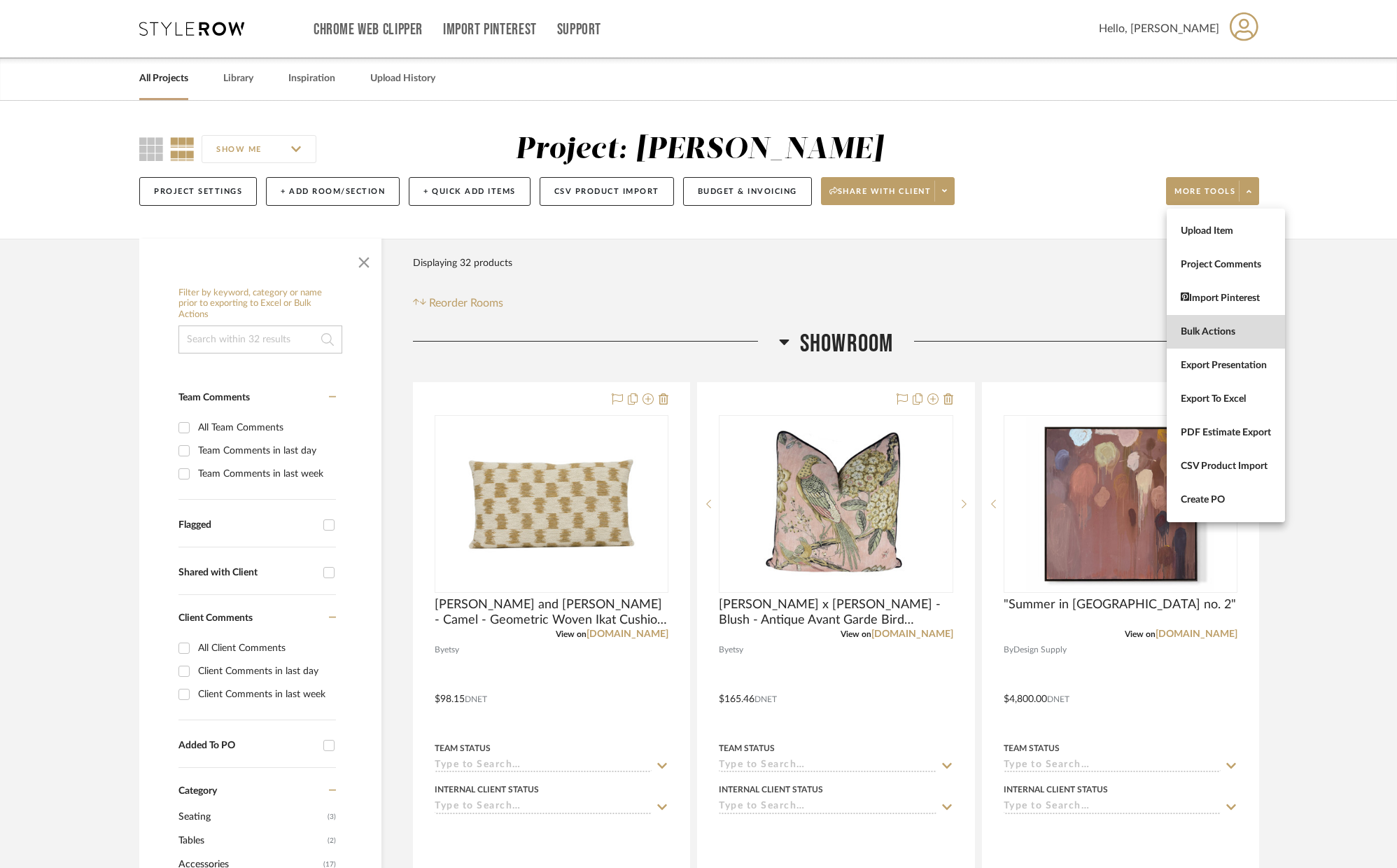
click at [1206, 335] on span "Bulk Actions" at bounding box center [1226, 332] width 90 height 12
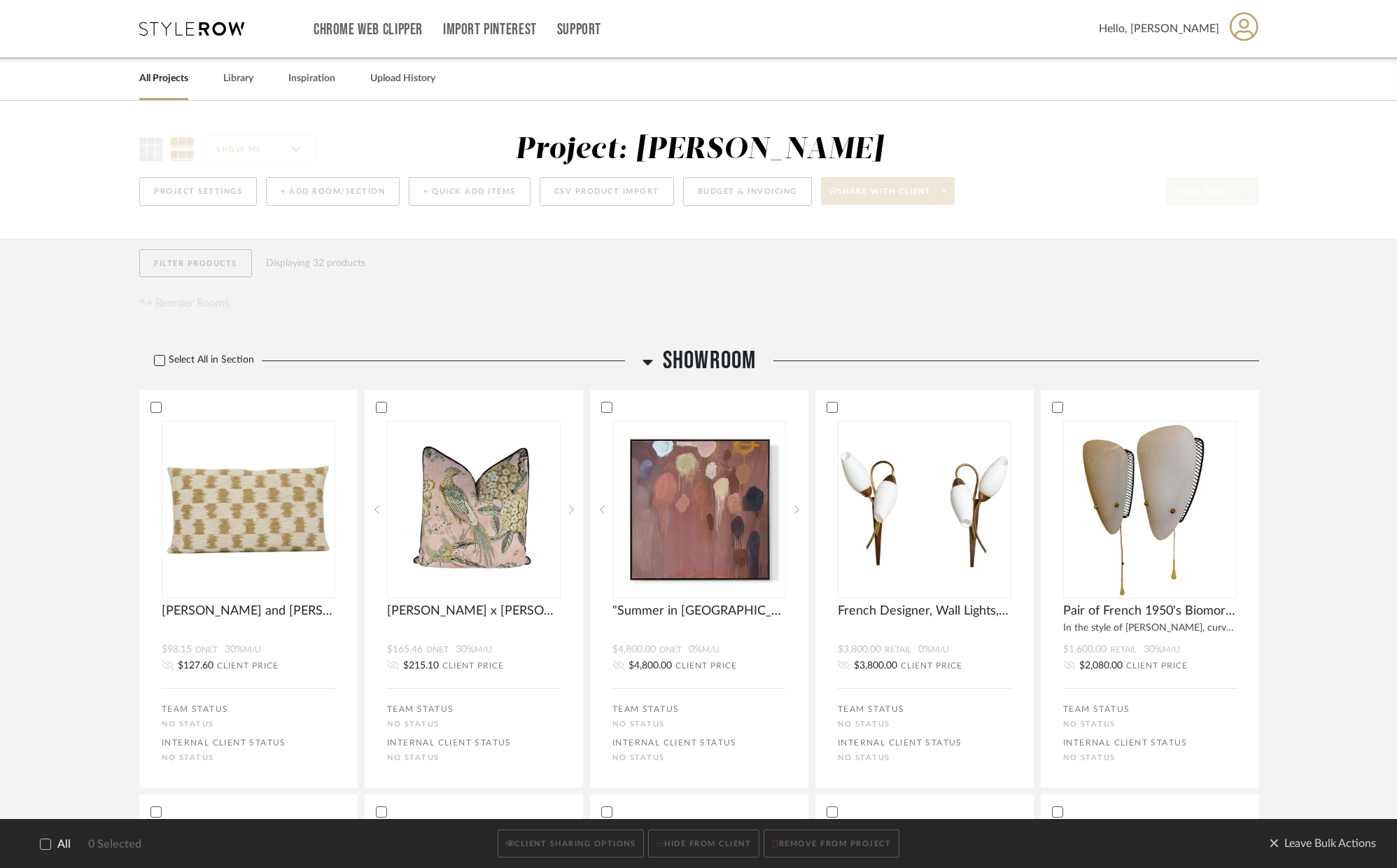
click at [158, 359] on icon at bounding box center [160, 360] width 10 height 10
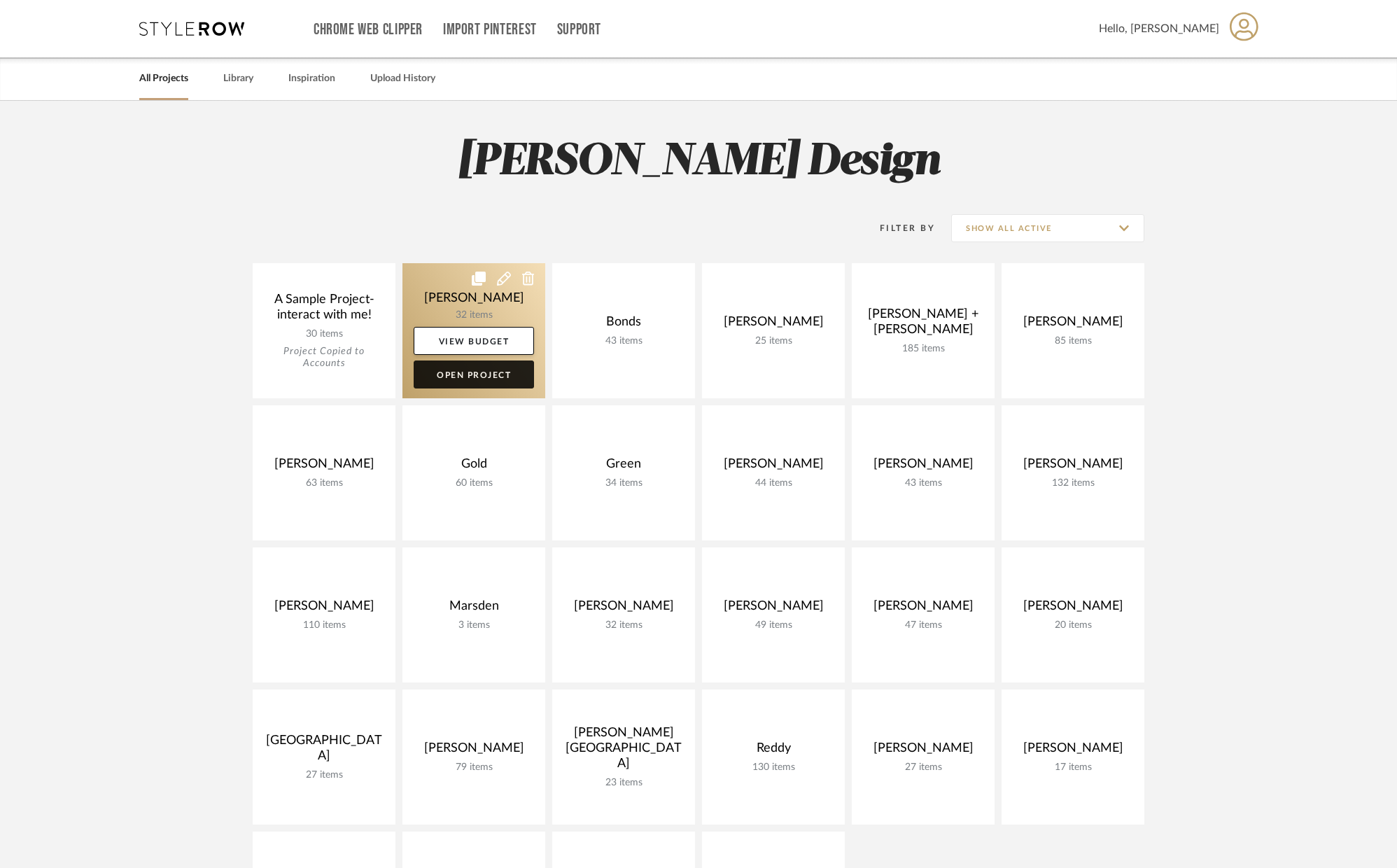
click at [497, 372] on link "Open Project" at bounding box center [474, 374] width 120 height 28
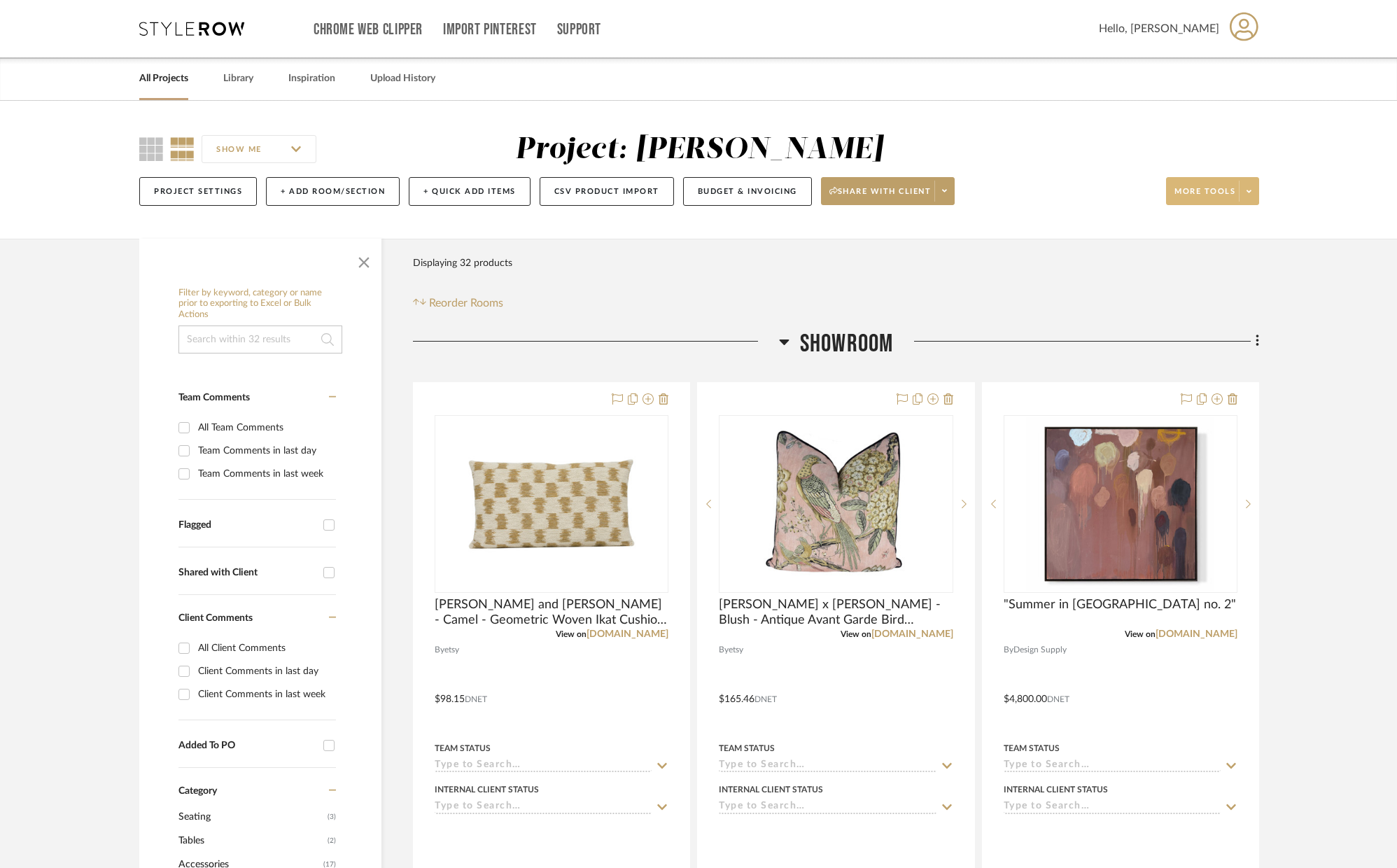
click at [1248, 191] on icon at bounding box center [1249, 191] width 5 height 2
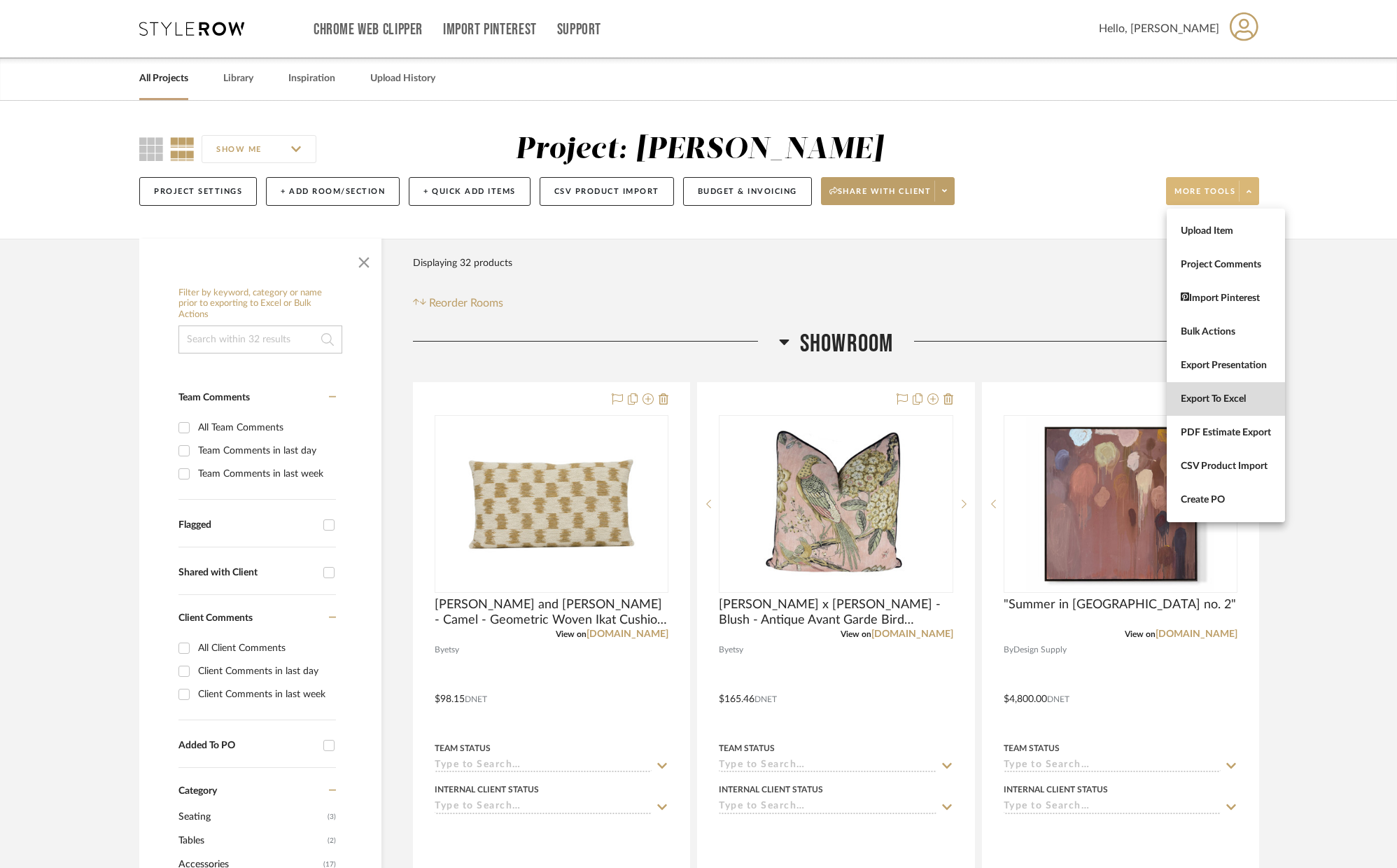
click at [1237, 405] on span "Export To Excel" at bounding box center [1226, 399] width 90 height 12
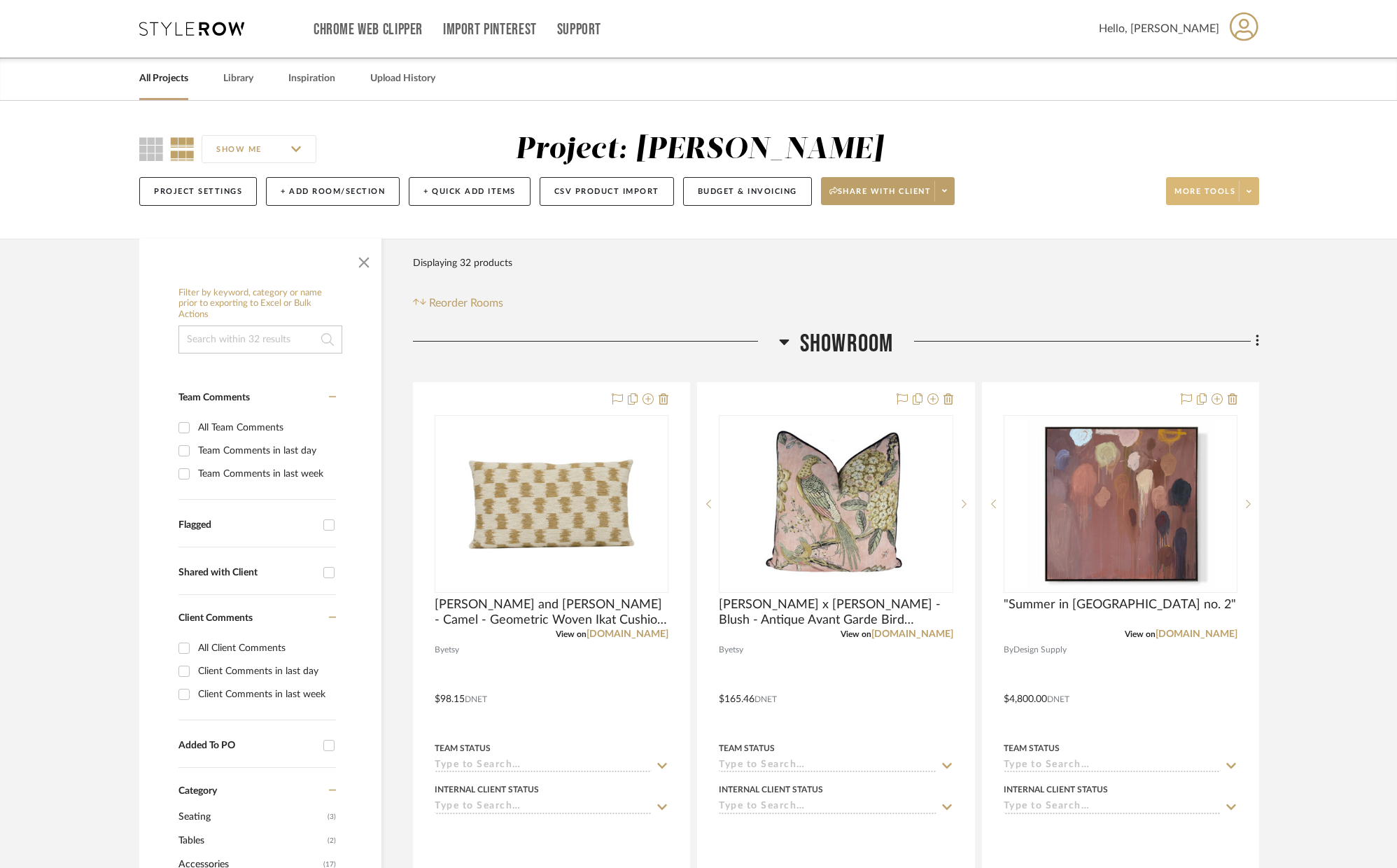
click at [1217, 32] on span "Hello, [PERSON_NAME]" at bounding box center [1159, 28] width 120 height 17
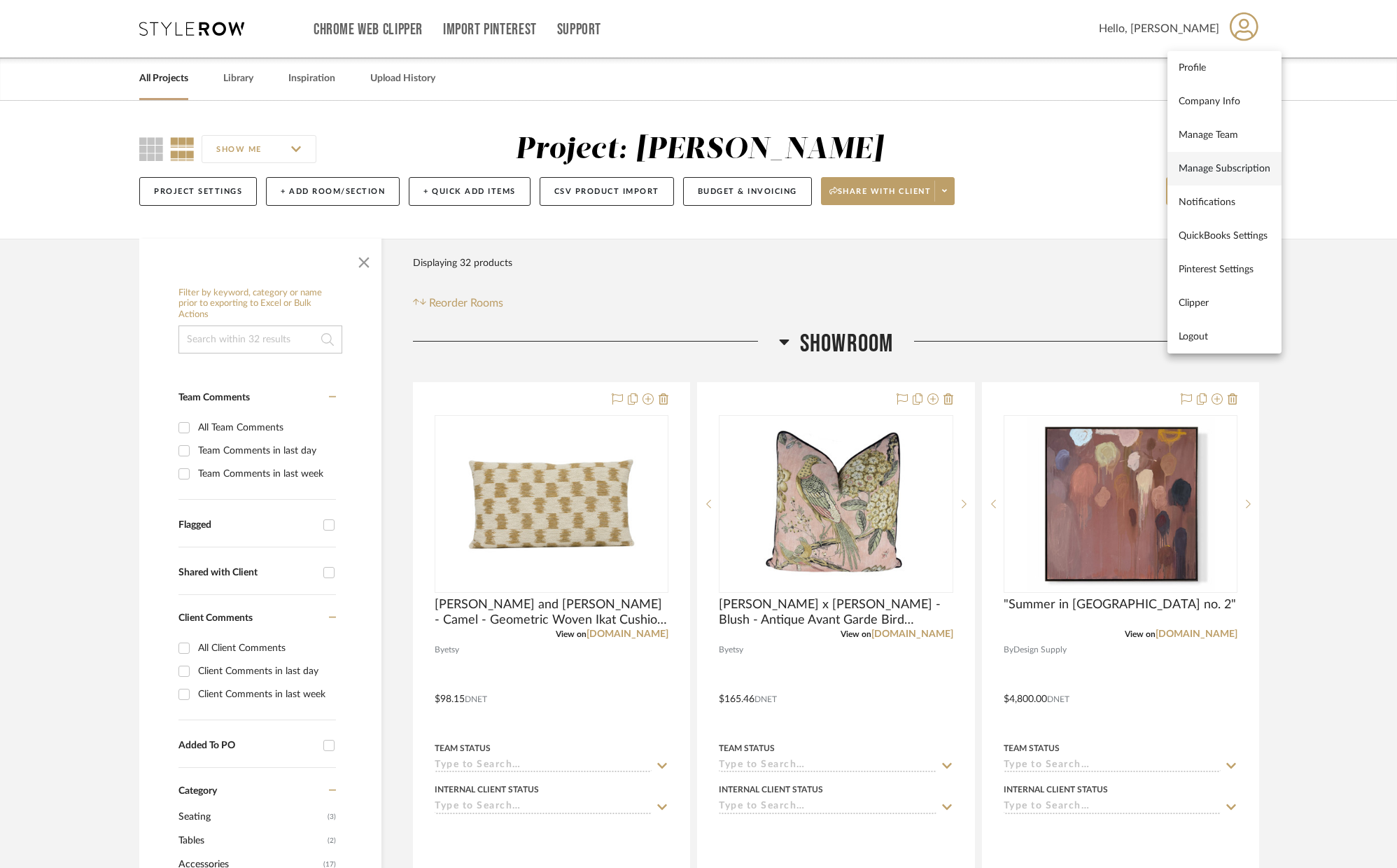
click at [1212, 164] on span "Manage Subscription" at bounding box center [1224, 168] width 92 height 12
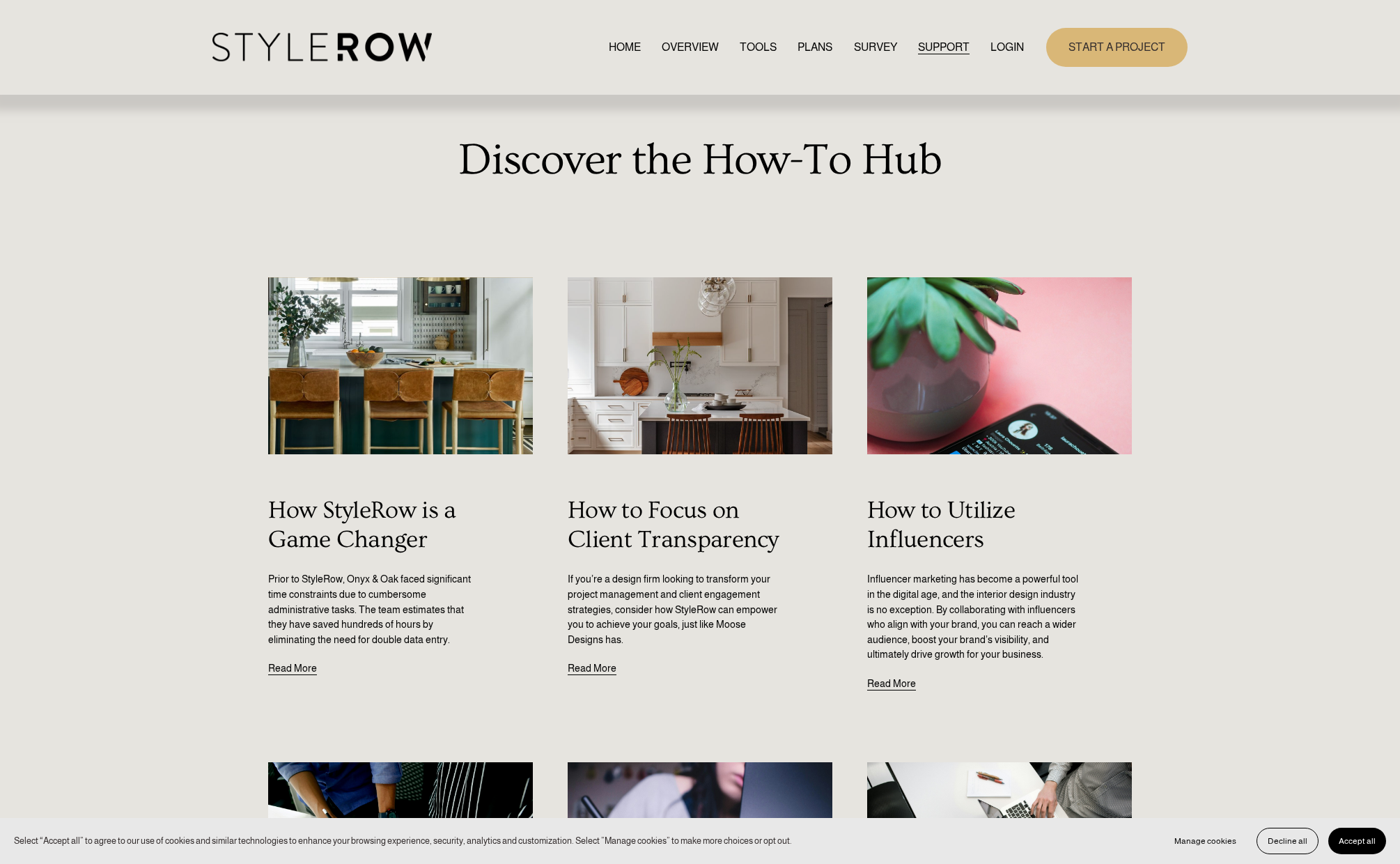
click at [0, 0] on span "QUESTIONS" at bounding box center [0, 0] width 0 height 0
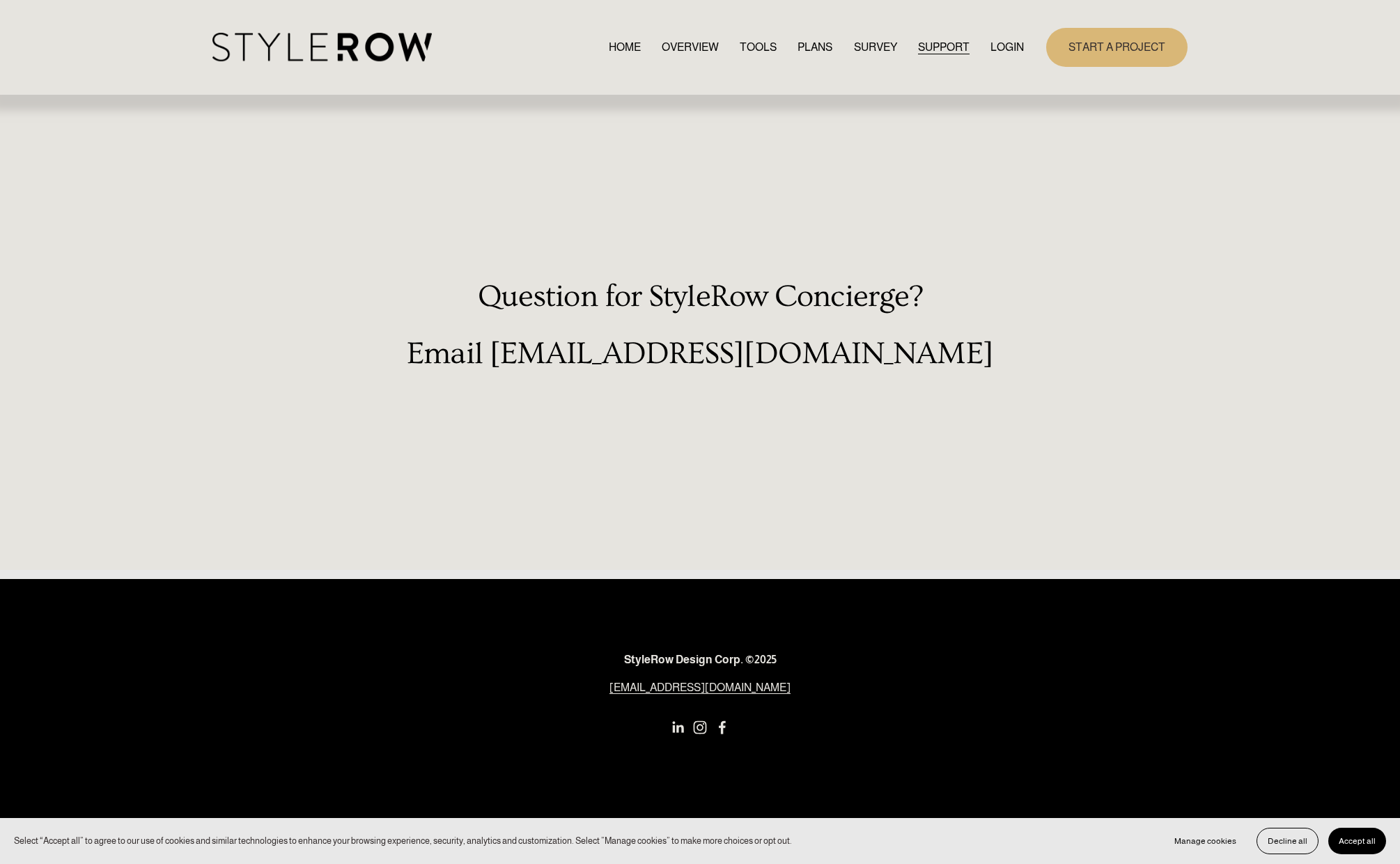
click at [0, 0] on link "RESOURCE CENTER" at bounding box center [0, 0] width 0 height 0
